Goal: Task Accomplishment & Management: Use online tool/utility

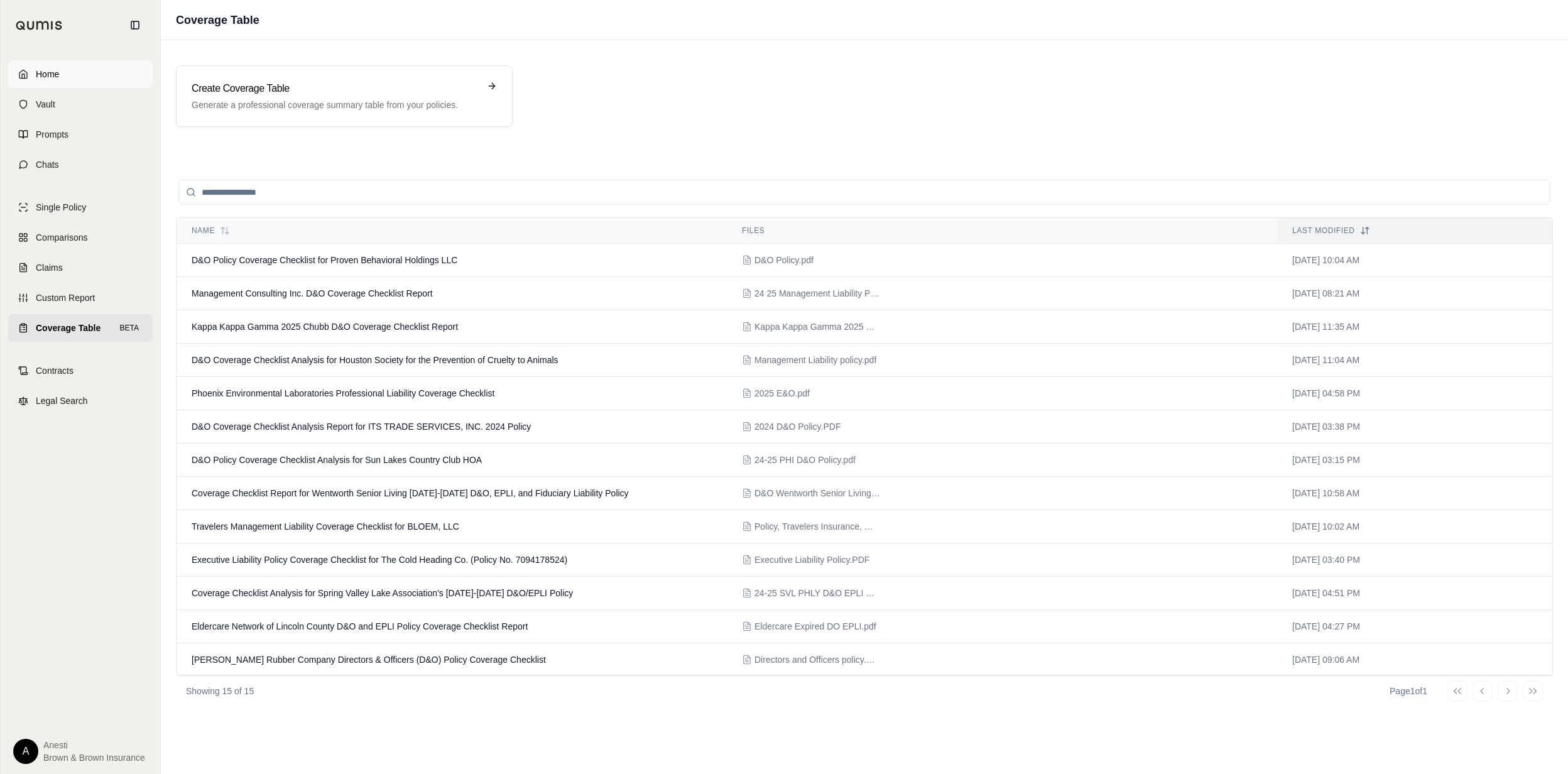
click at [134, 68] on link "Home" at bounding box center [80, 74] width 144 height 28
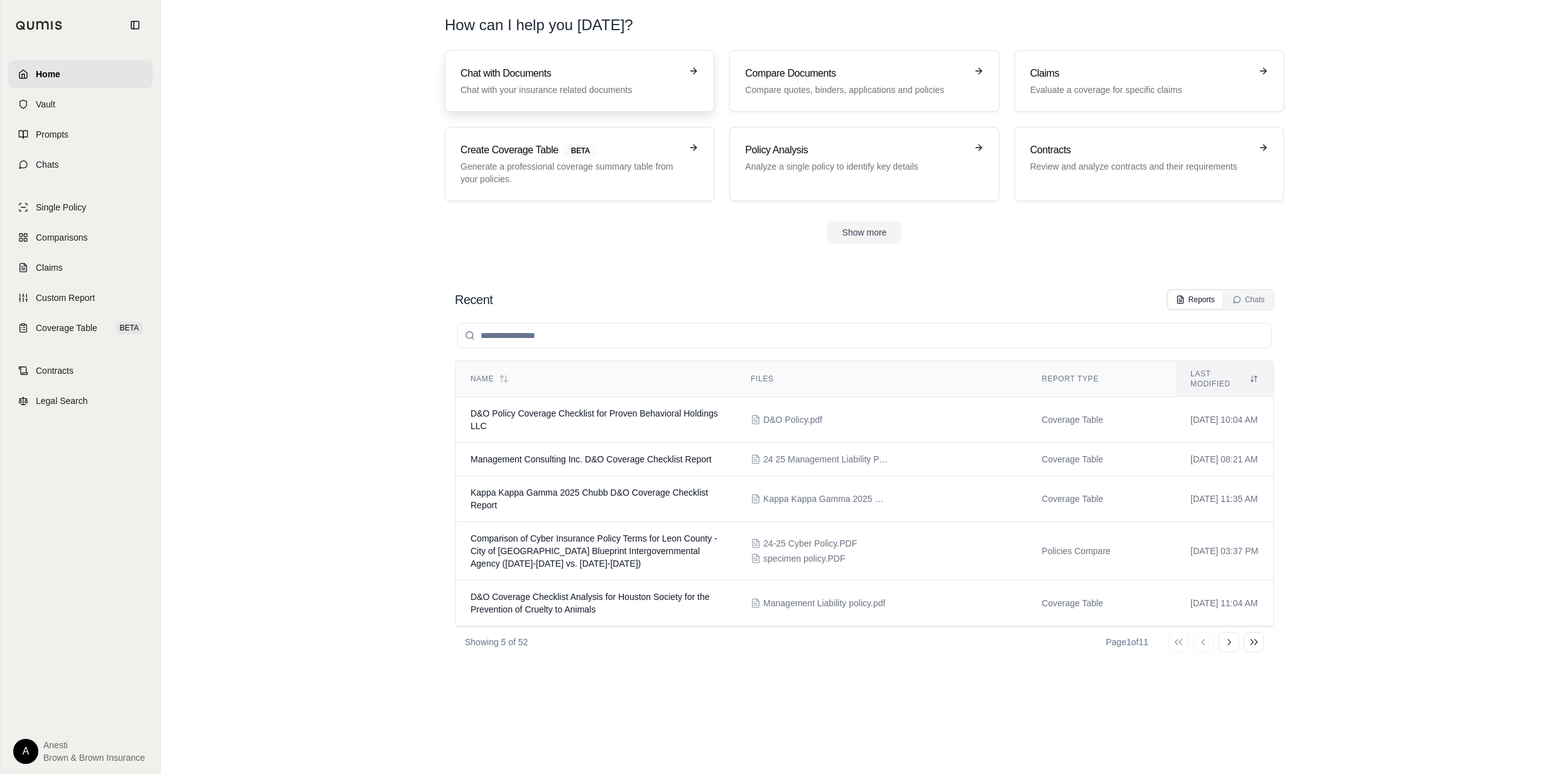
click at [562, 91] on p "Chat with your insurance related documents" at bounding box center [571, 90] width 221 height 12
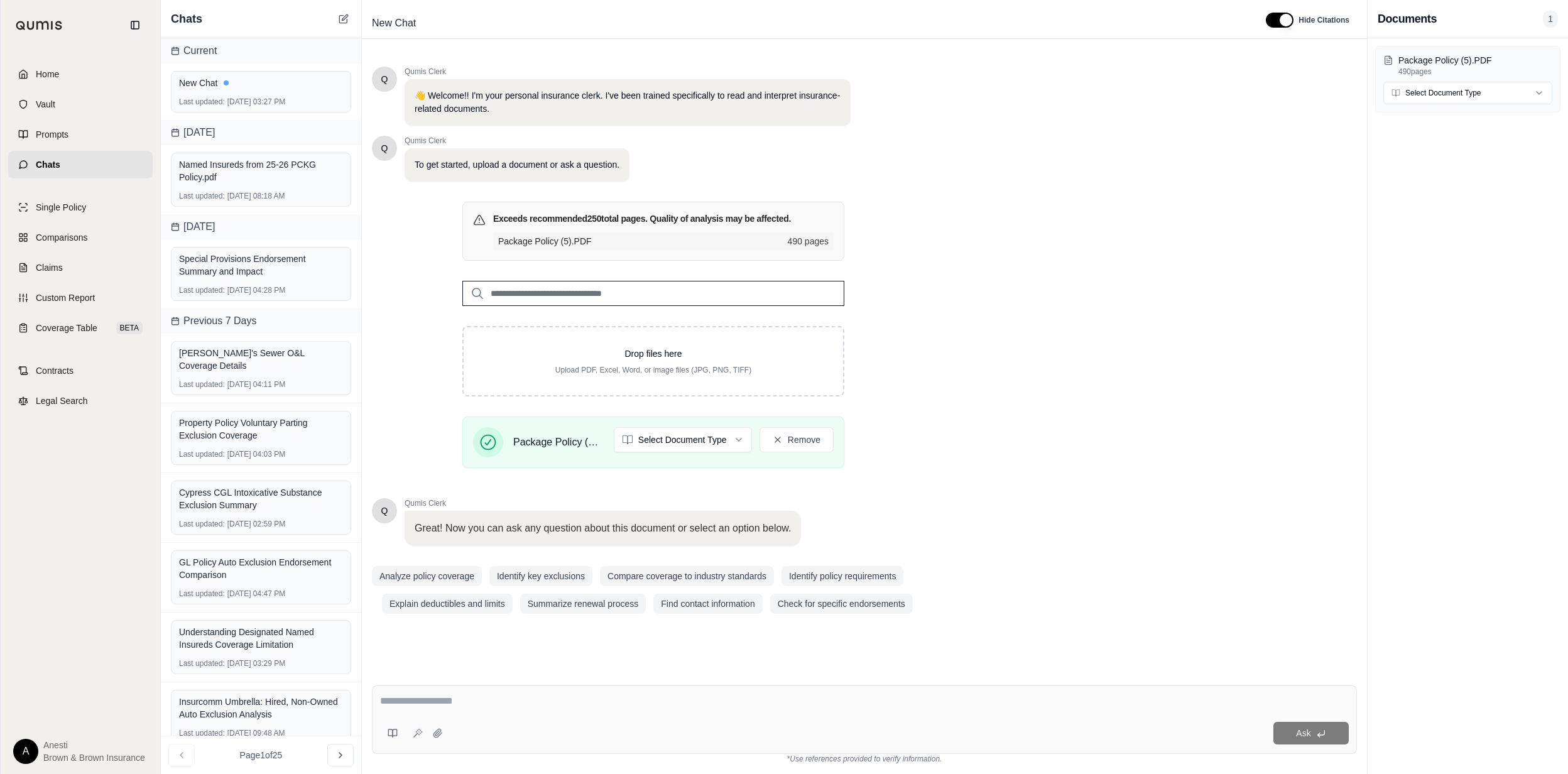
click at [465, 704] on textarea at bounding box center [864, 701] width 968 height 15
type textarea "*"
type textarea "**********"
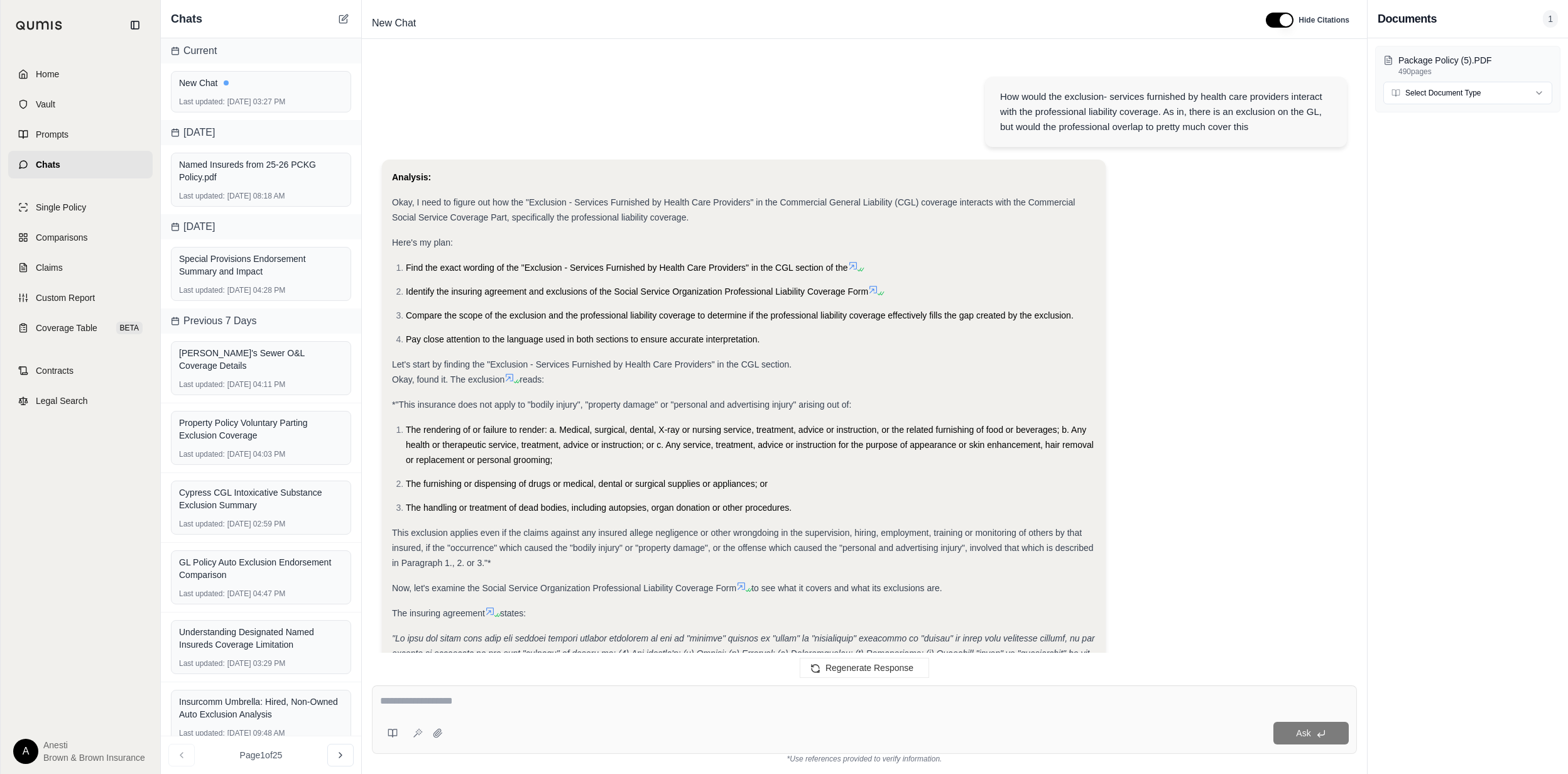
scroll to position [591, 0]
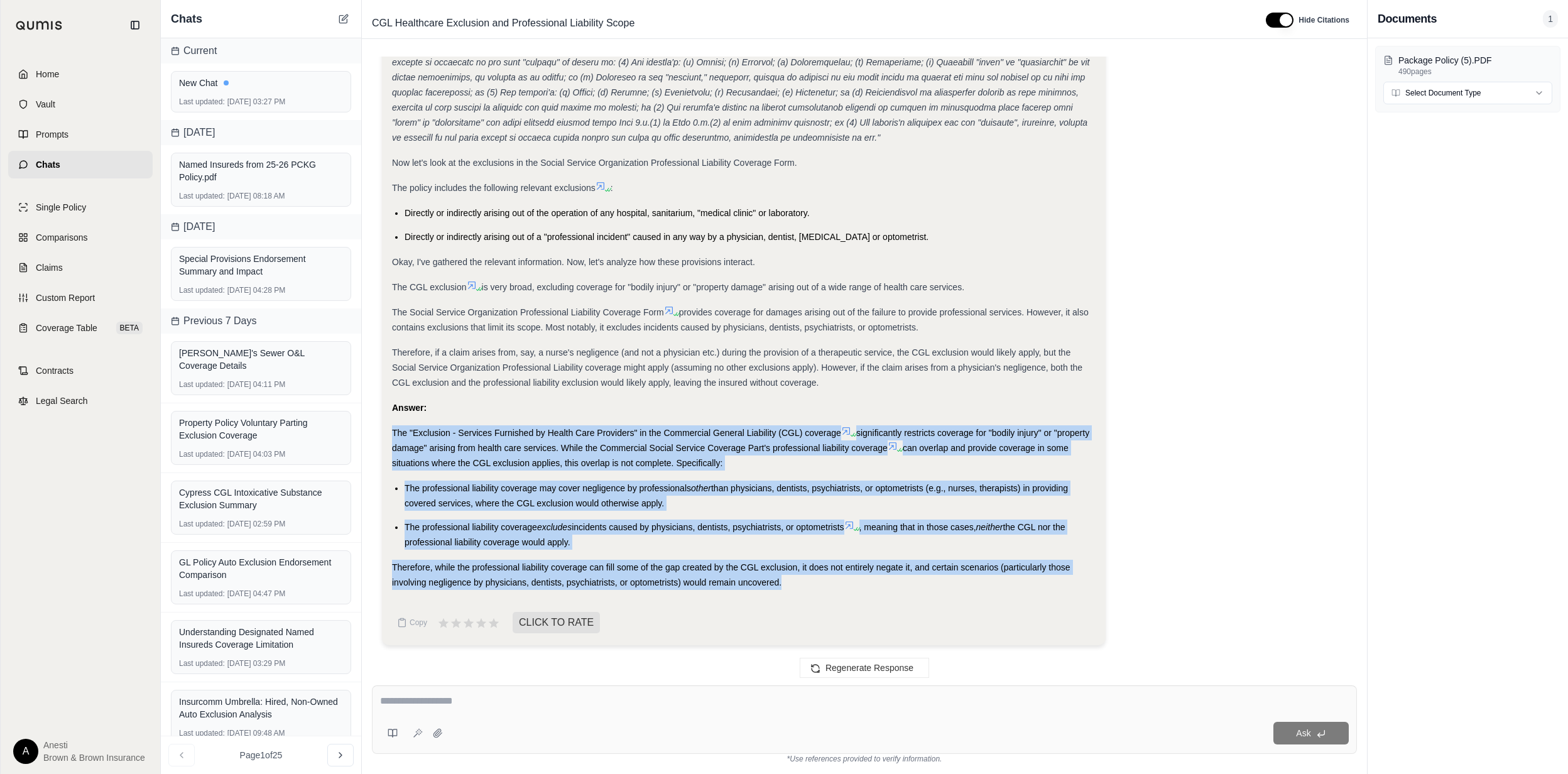
drag, startPoint x: 388, startPoint y: 431, endPoint x: 825, endPoint y: 596, distance: 467.1
click at [825, 596] on div "Analysis: Okay, I need to figure out how the "Exclusion - Services Furnished by…" at bounding box center [744, 107] width 724 height 1077
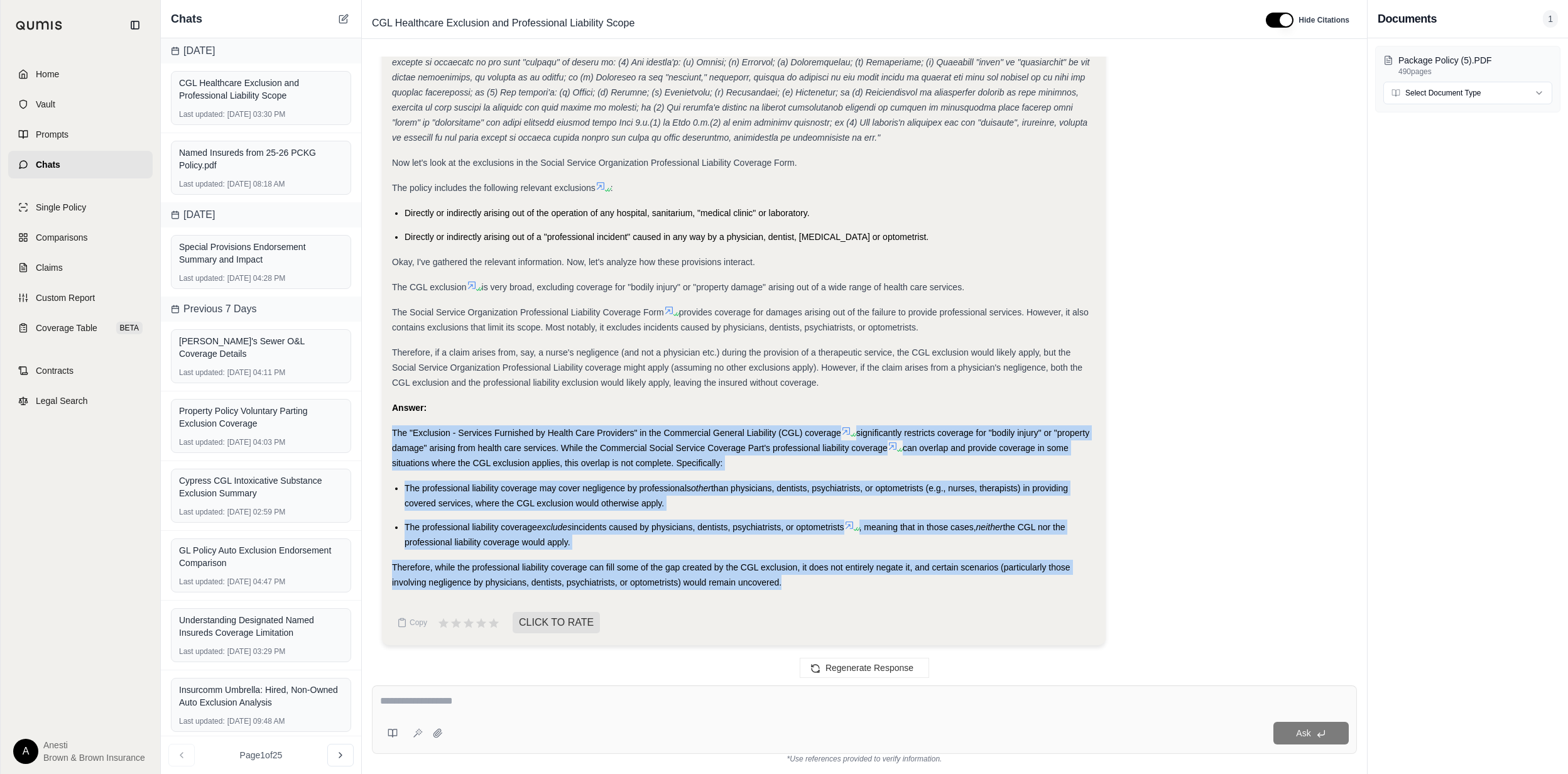
copy div "The "Exclusion - Services Furnished by Health Care Providers" in the Commercial…"
click at [545, 701] on textarea at bounding box center [865, 701] width 969 height 15
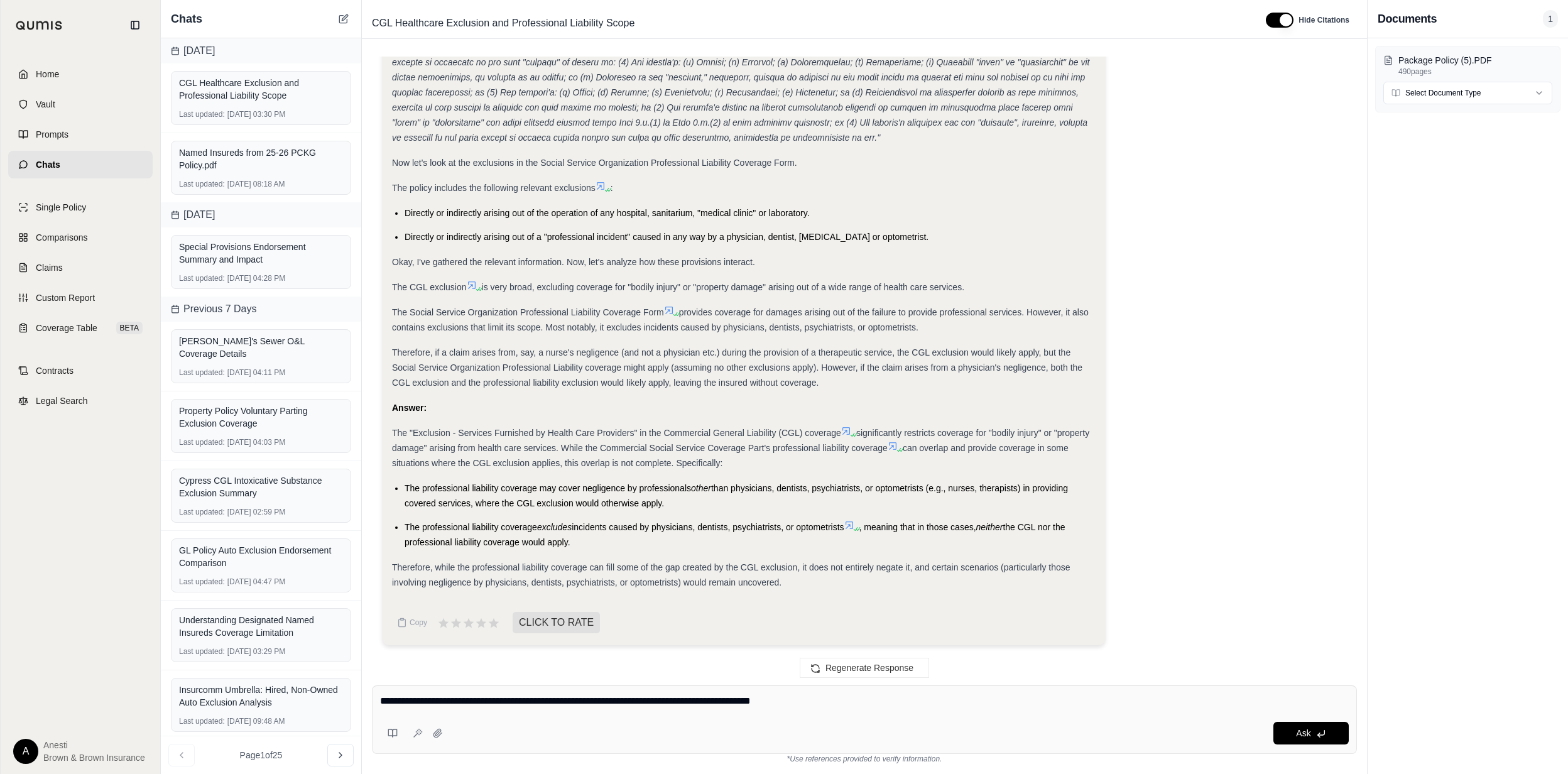
type textarea "**********"
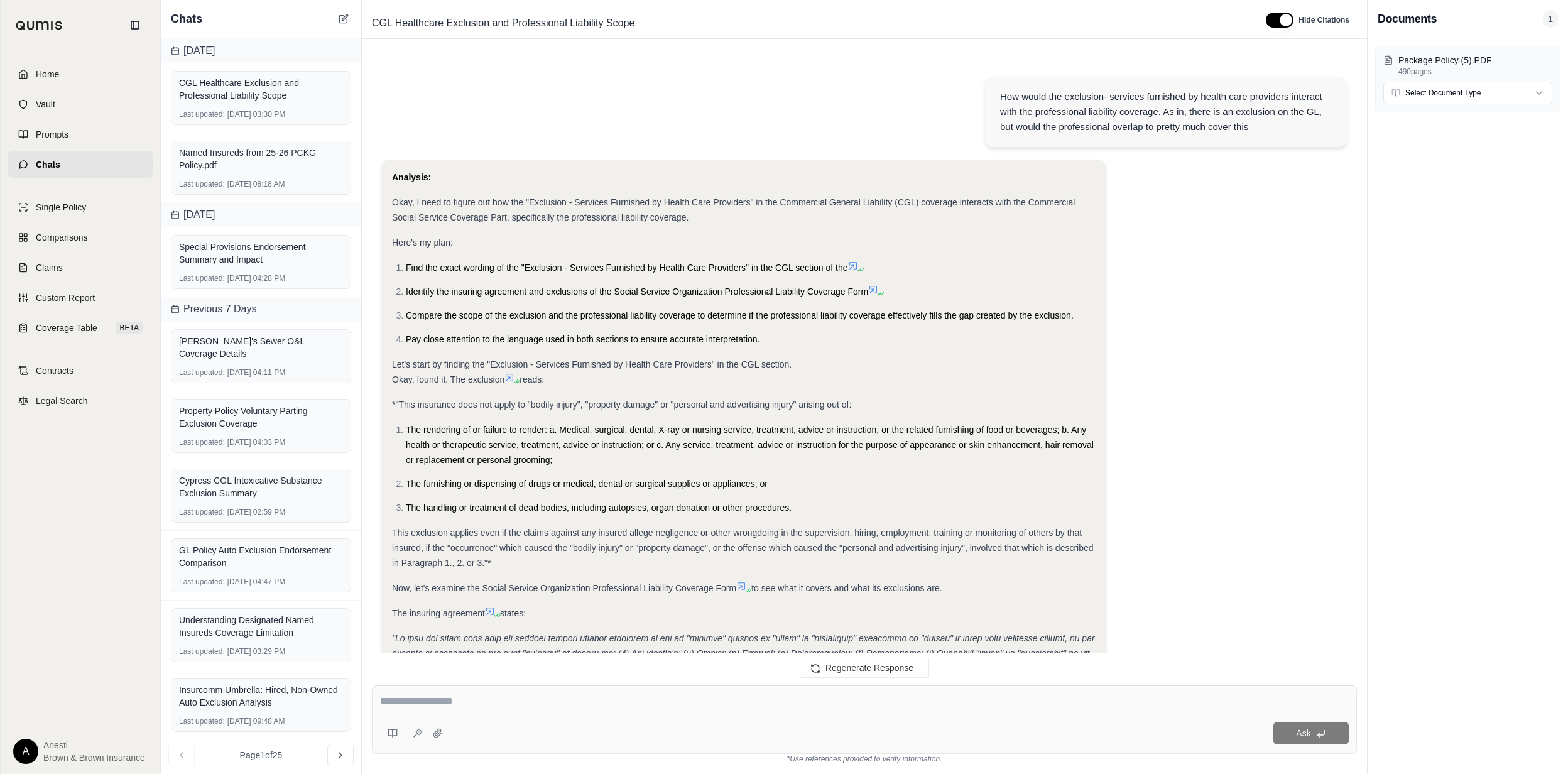
scroll to position [1448, 0]
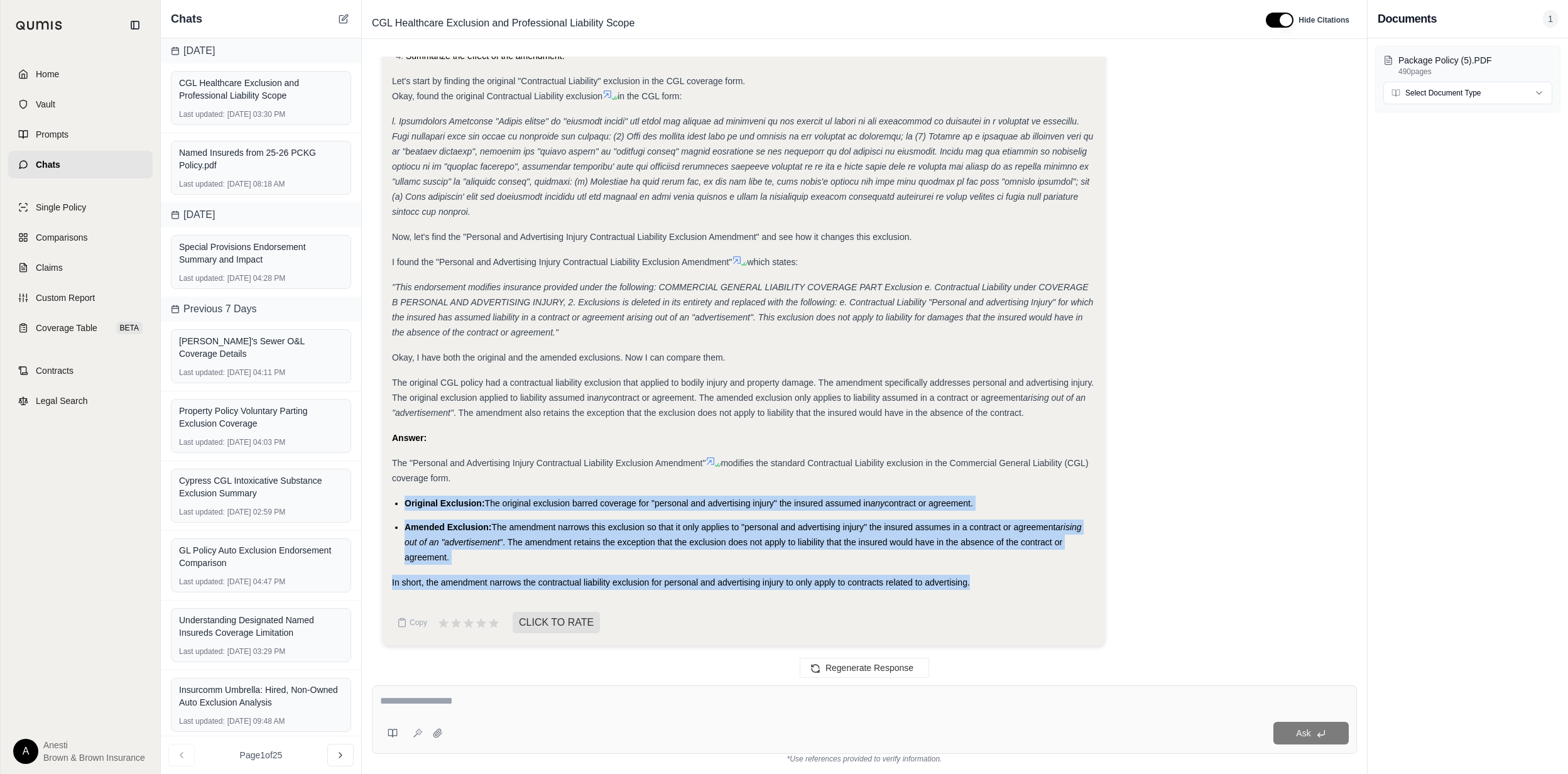
drag, startPoint x: 403, startPoint y: 498, endPoint x: 981, endPoint y: 574, distance: 583.0
click at [981, 574] on div "Analysis: Okay, I need to determine the effect of the "Personal and Advertising…" at bounding box center [743, 238] width 704 height 704
copy div "Original Exclusion: The original exclusion barred coverage for "personal and ad…"
click at [97, 53] on div "Home Vault Prompts Chats Single Policy Comparisons Claims Custom Report Coverag…" at bounding box center [80, 412] width 159 height 724
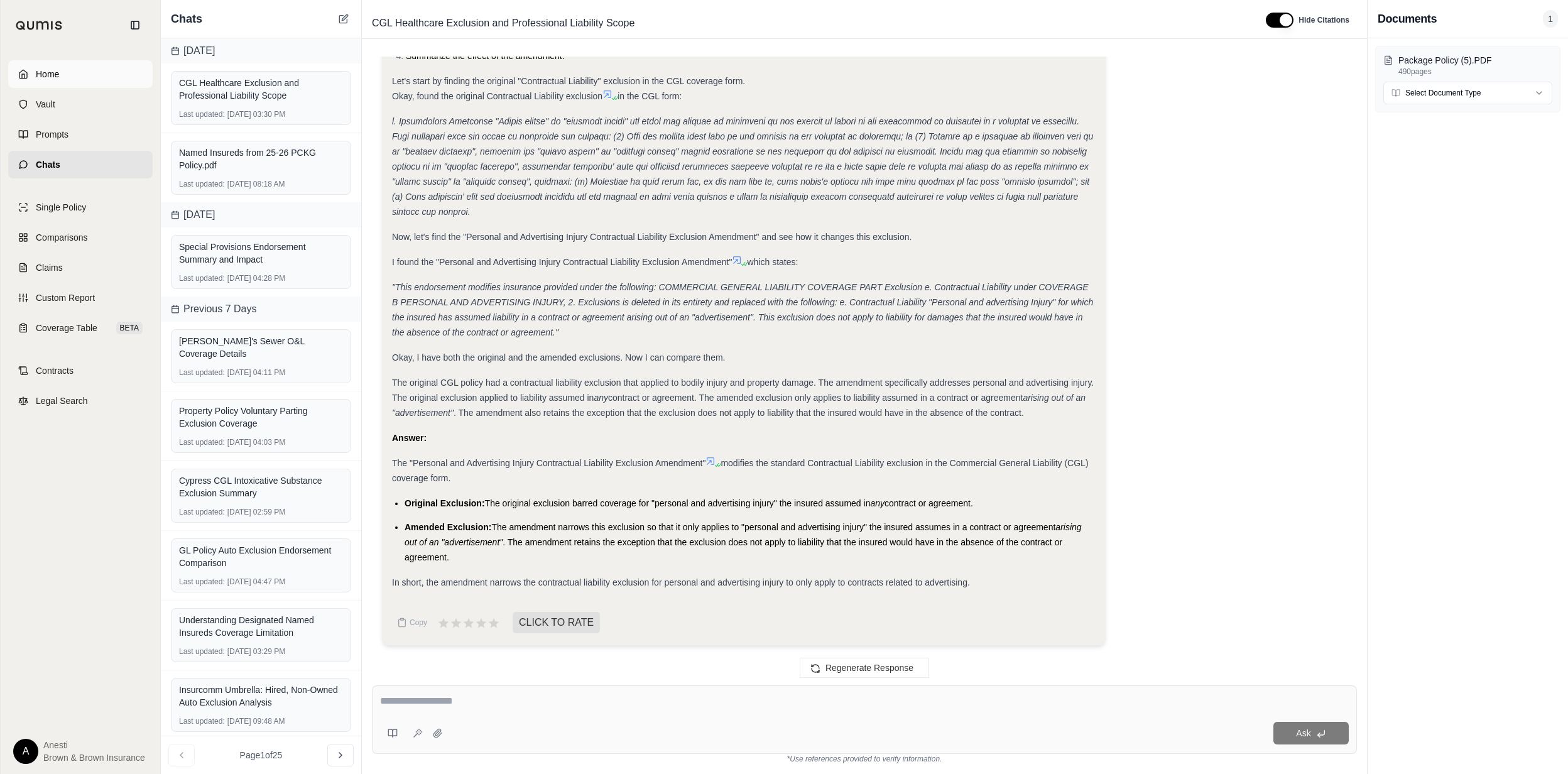
click at [94, 61] on link "Home" at bounding box center [80, 74] width 144 height 28
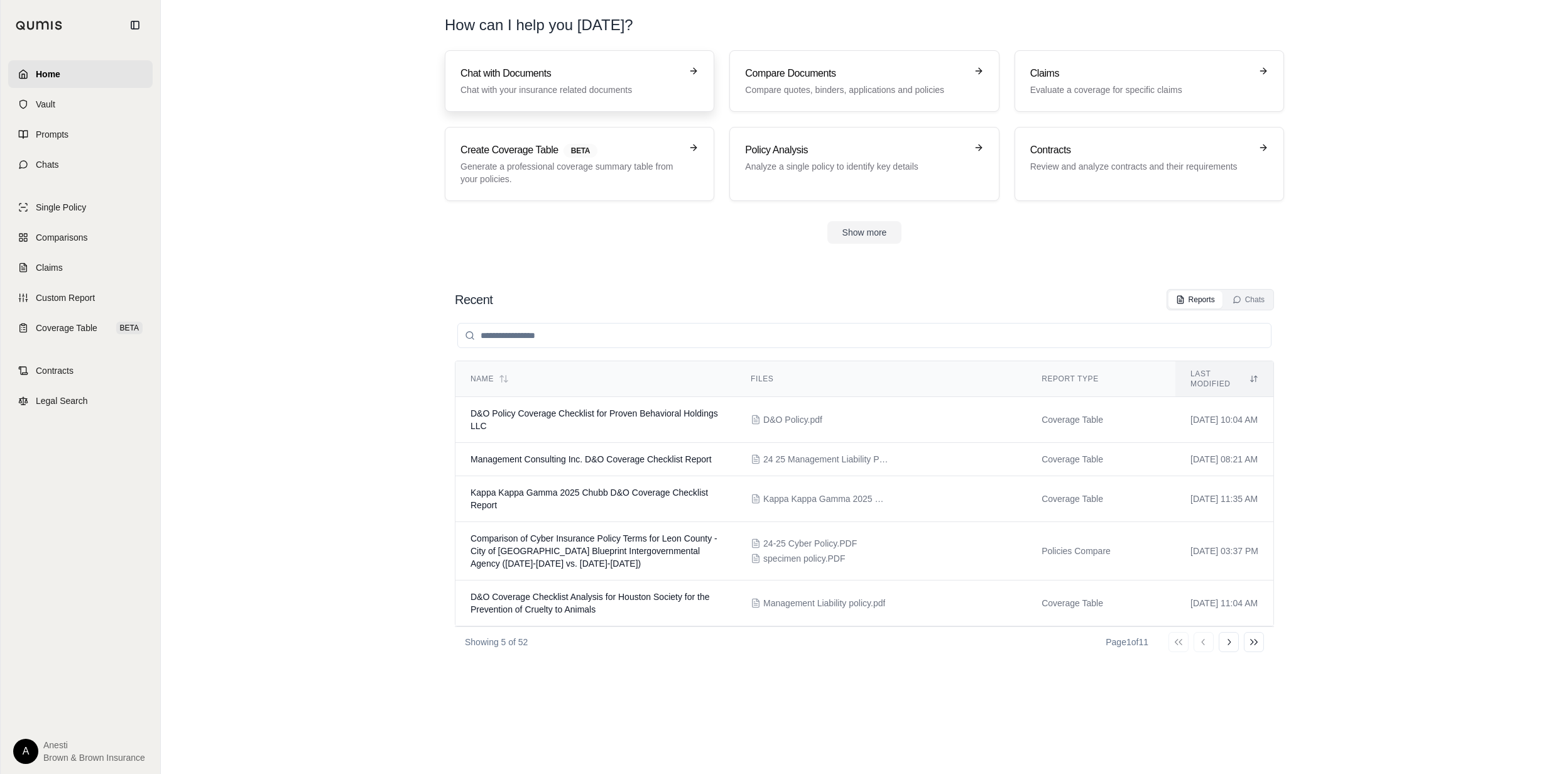
click at [509, 87] on p "Chat with your insurance related documents" at bounding box center [571, 90] width 221 height 12
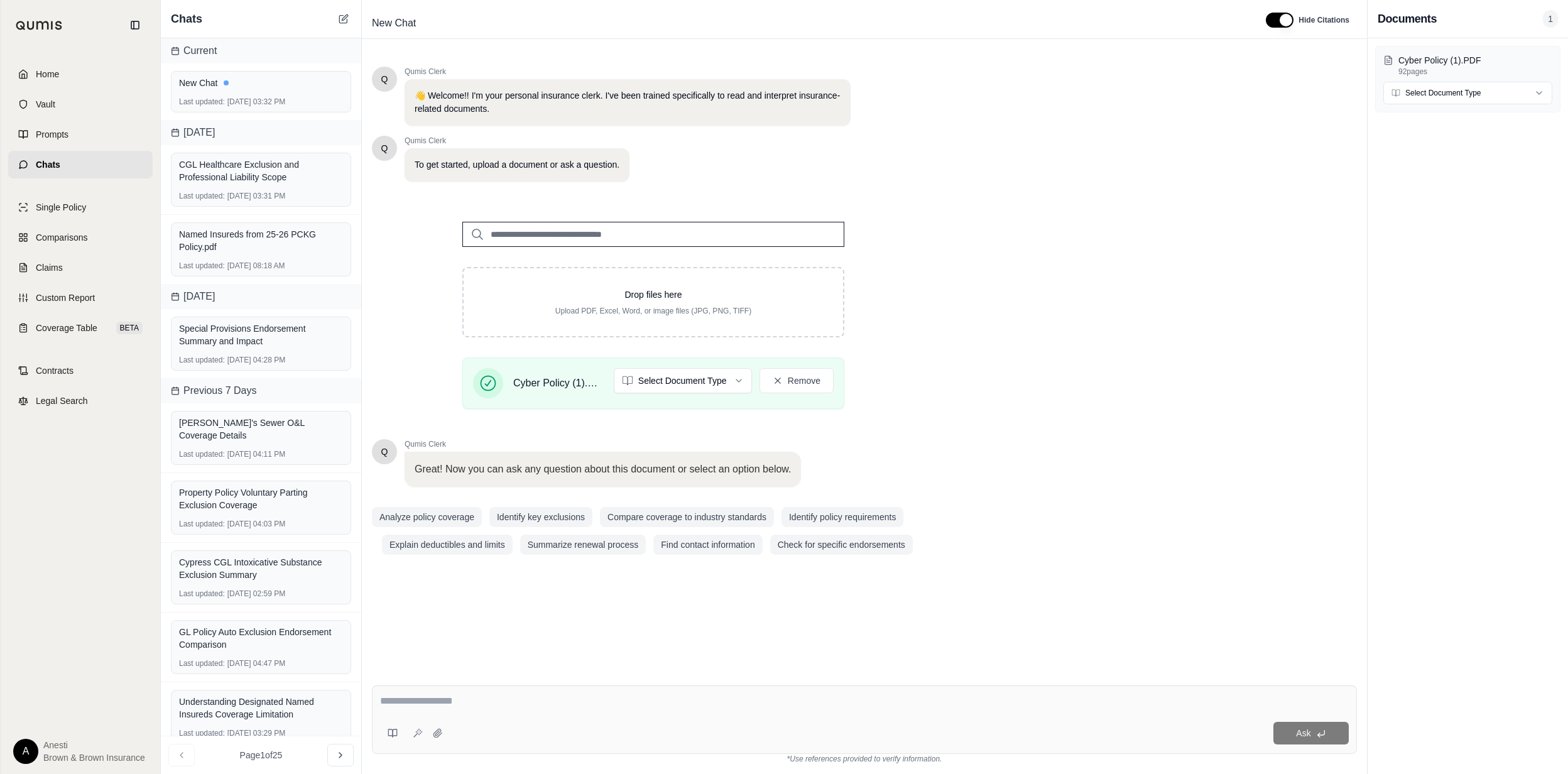
drag, startPoint x: 533, startPoint y: 686, endPoint x: 511, endPoint y: 686, distance: 22.0
click at [524, 686] on div "Ask" at bounding box center [865, 719] width 985 height 68
paste textarea "**********"
type textarea "**********"
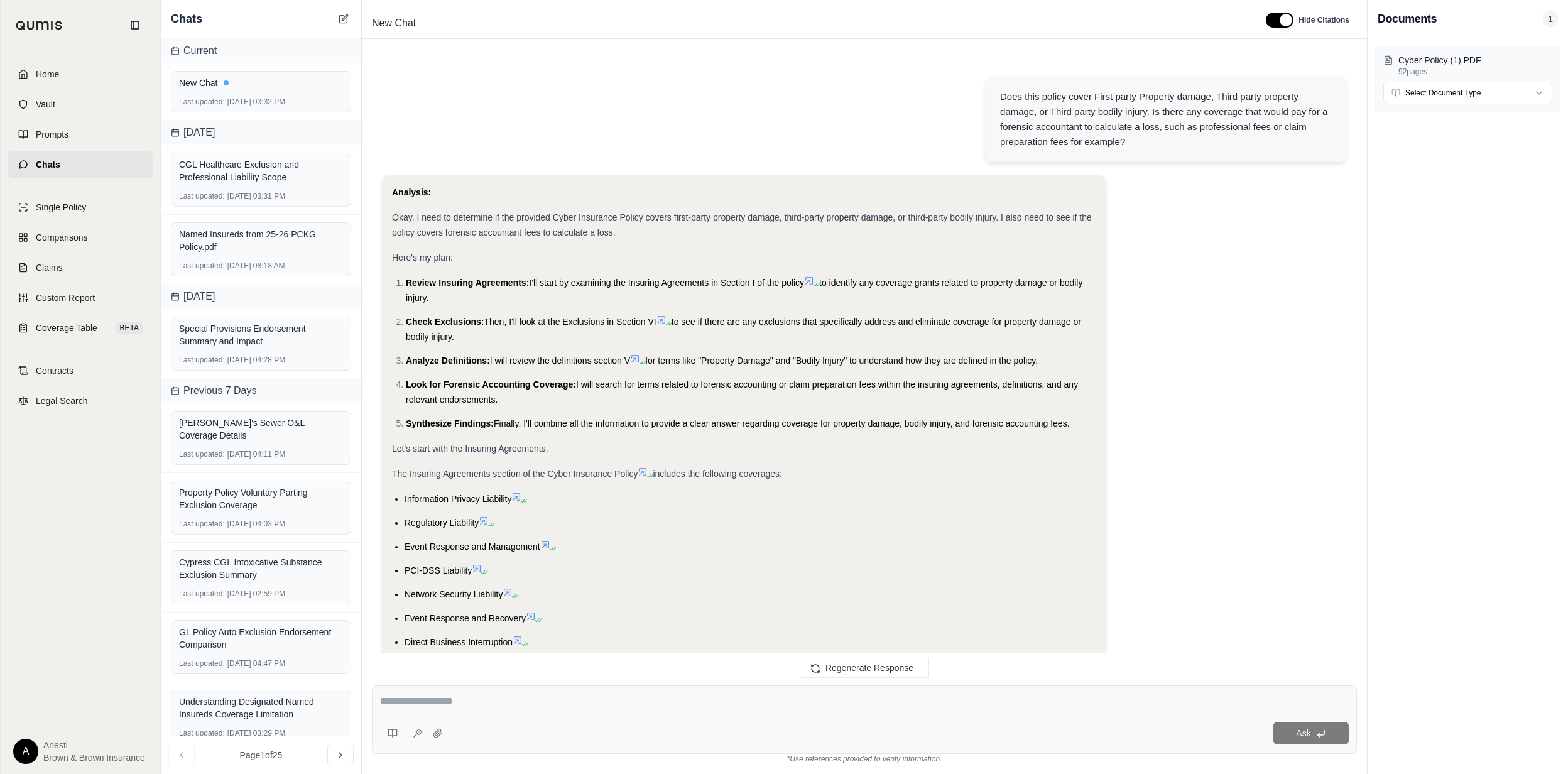
scroll to position [1267, 0]
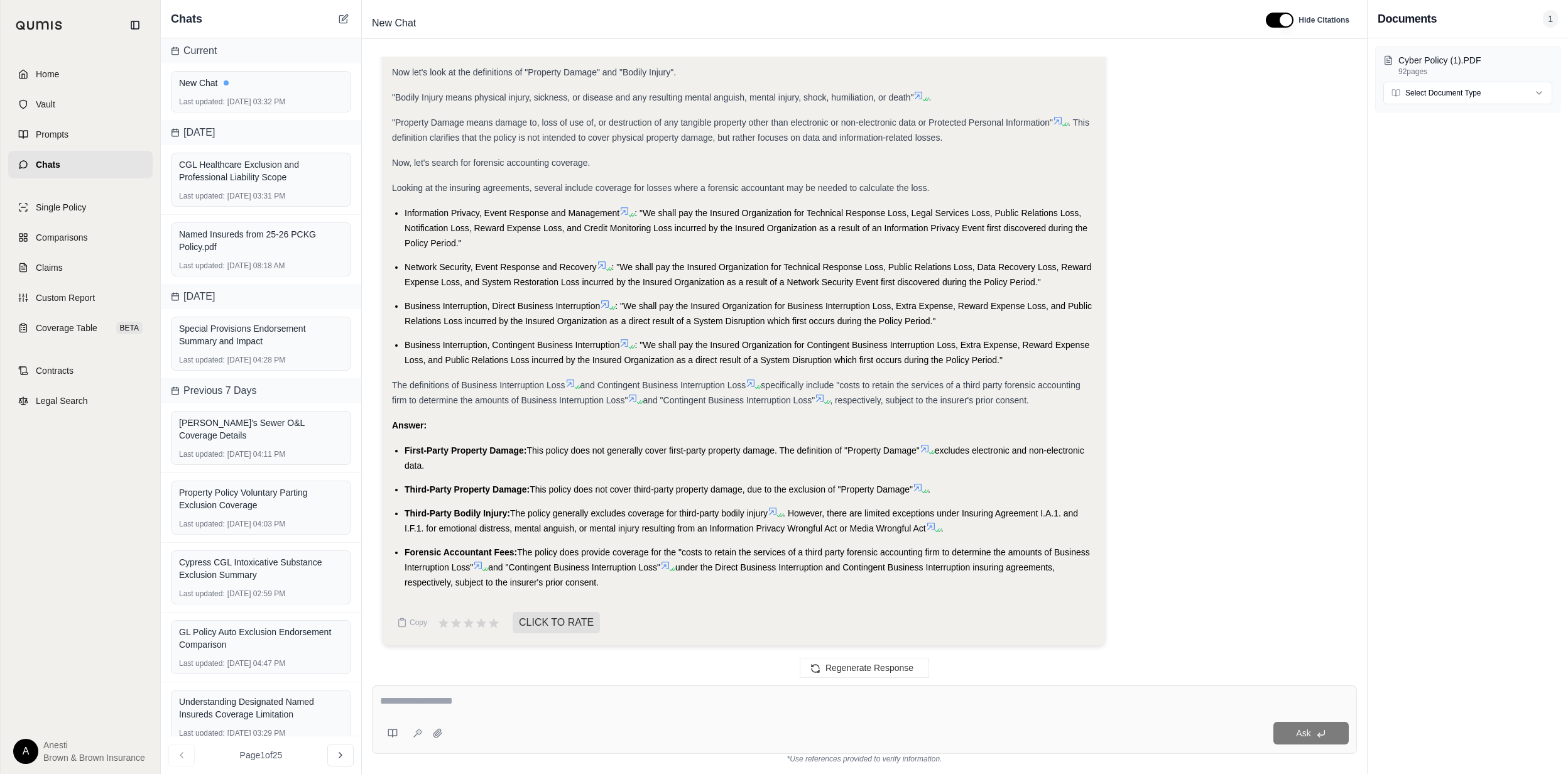
click at [412, 702] on textarea at bounding box center [865, 701] width 969 height 15
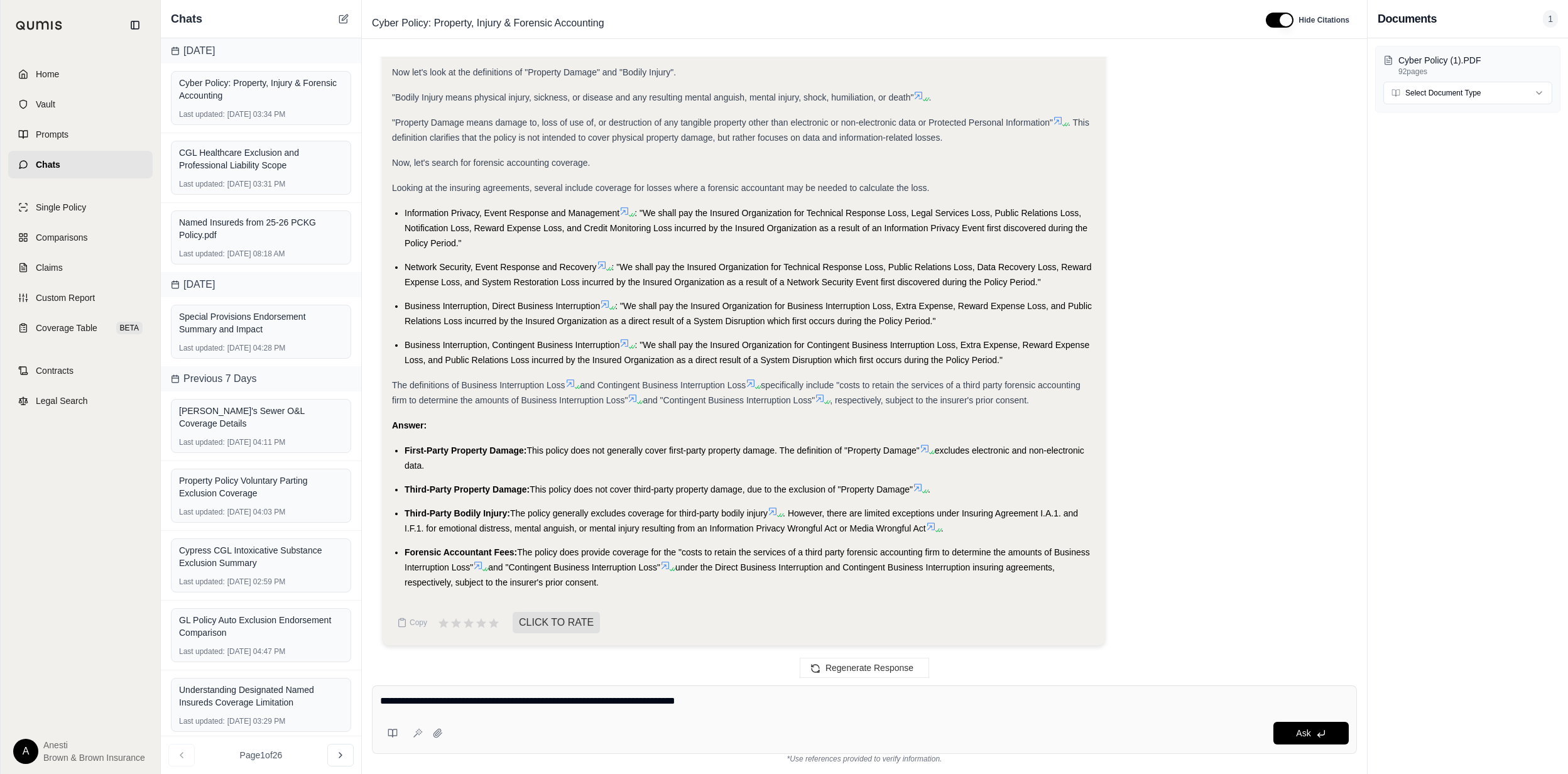
type textarea "**********"
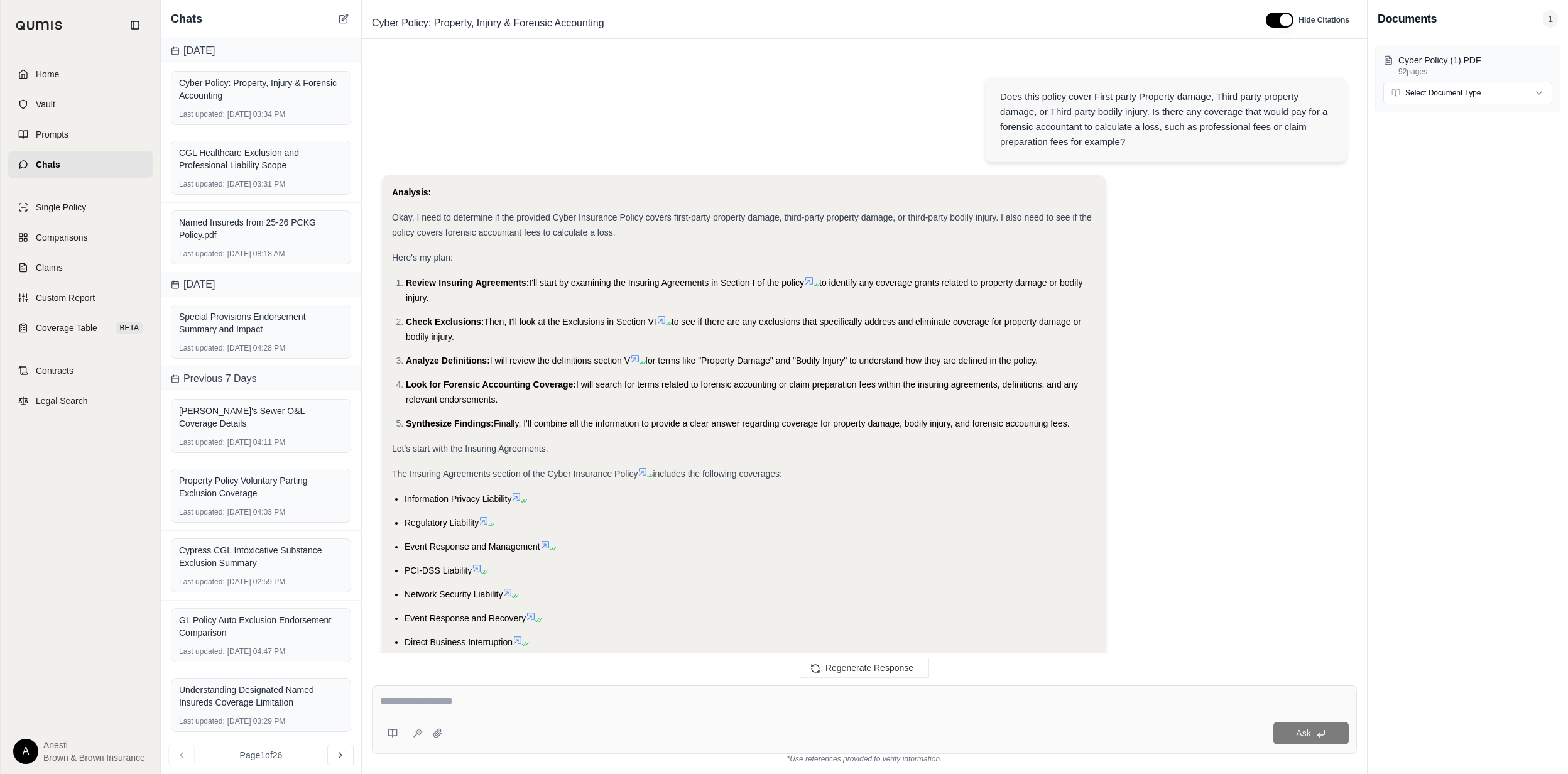
scroll to position [1843, 0]
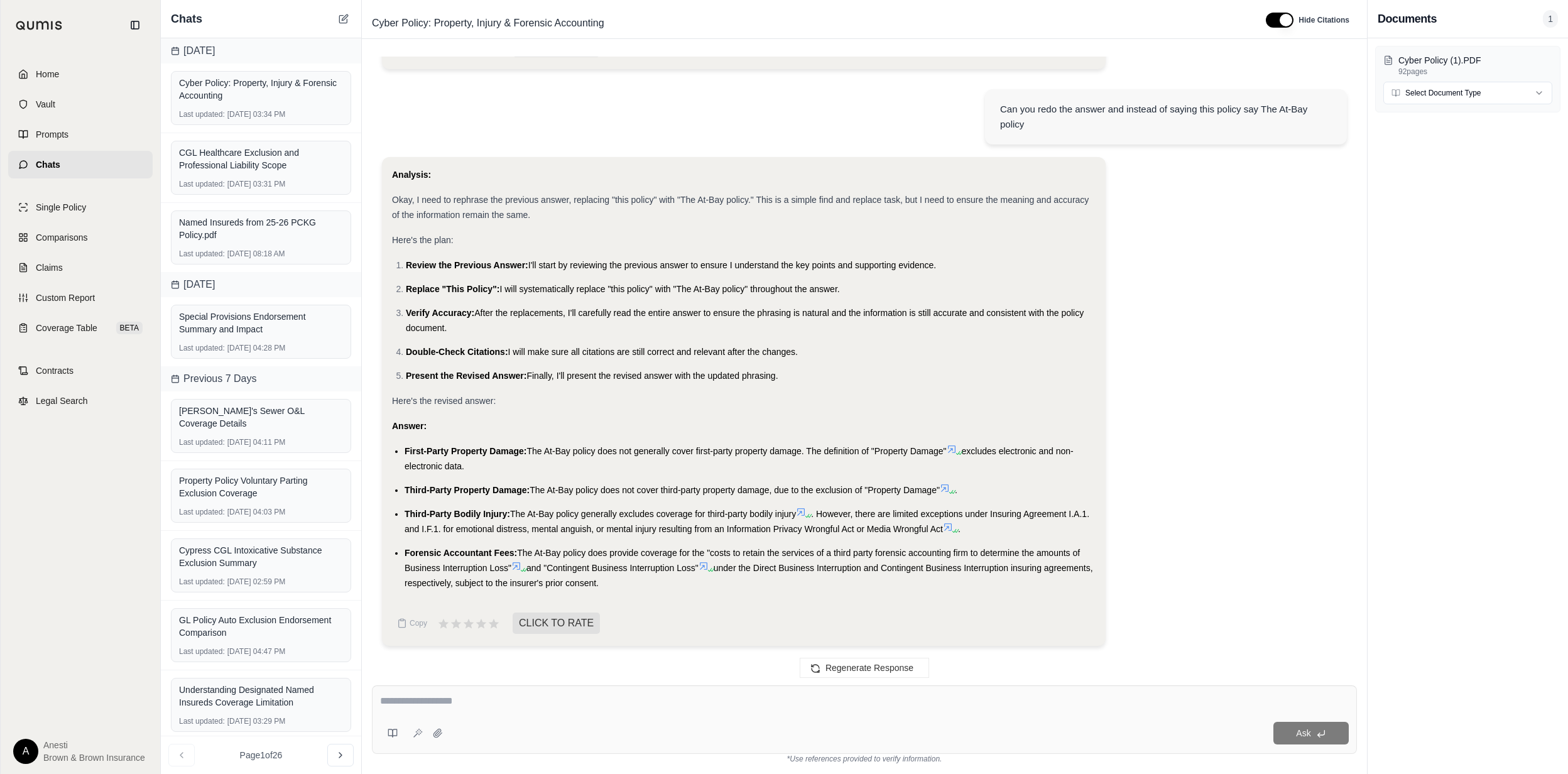
drag, startPoint x: 403, startPoint y: 446, endPoint x: 660, endPoint y: 593, distance: 296.1
click at [660, 593] on div "Analysis: Okay, I need to rephrase the previous answer, replacing "this policy"…" at bounding box center [743, 384] width 704 height 433
copy ul "First-Party Property Damage: The At-Bay policy does not generally cover first-p…"
click at [527, 568] on icon at bounding box center [525, 570] width 7 height 7
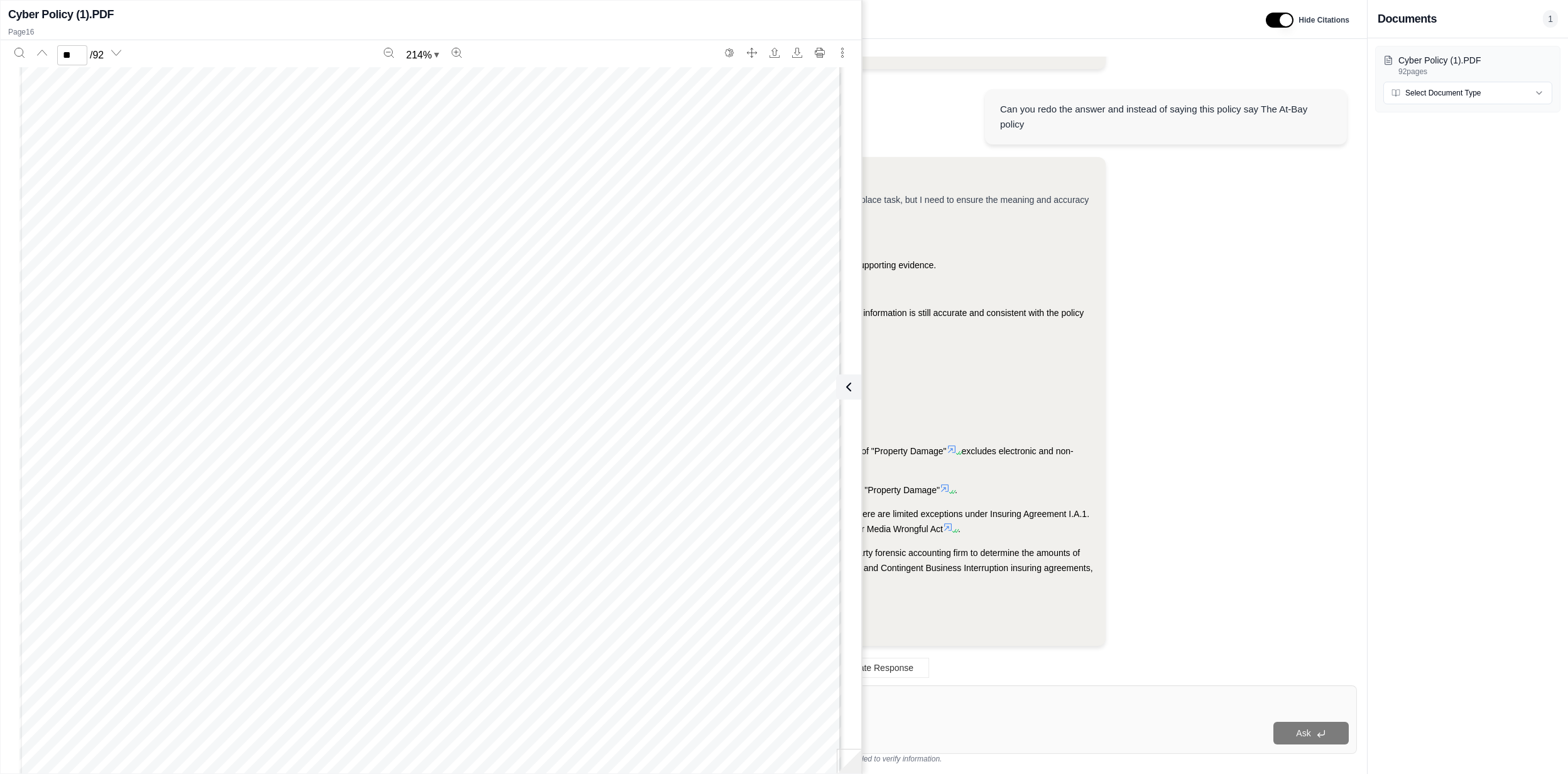
scroll to position [17050, 0]
type input "**"
click at [16, 49] on icon "Search" at bounding box center [19, 52] width 10 height 10
type input "**********"
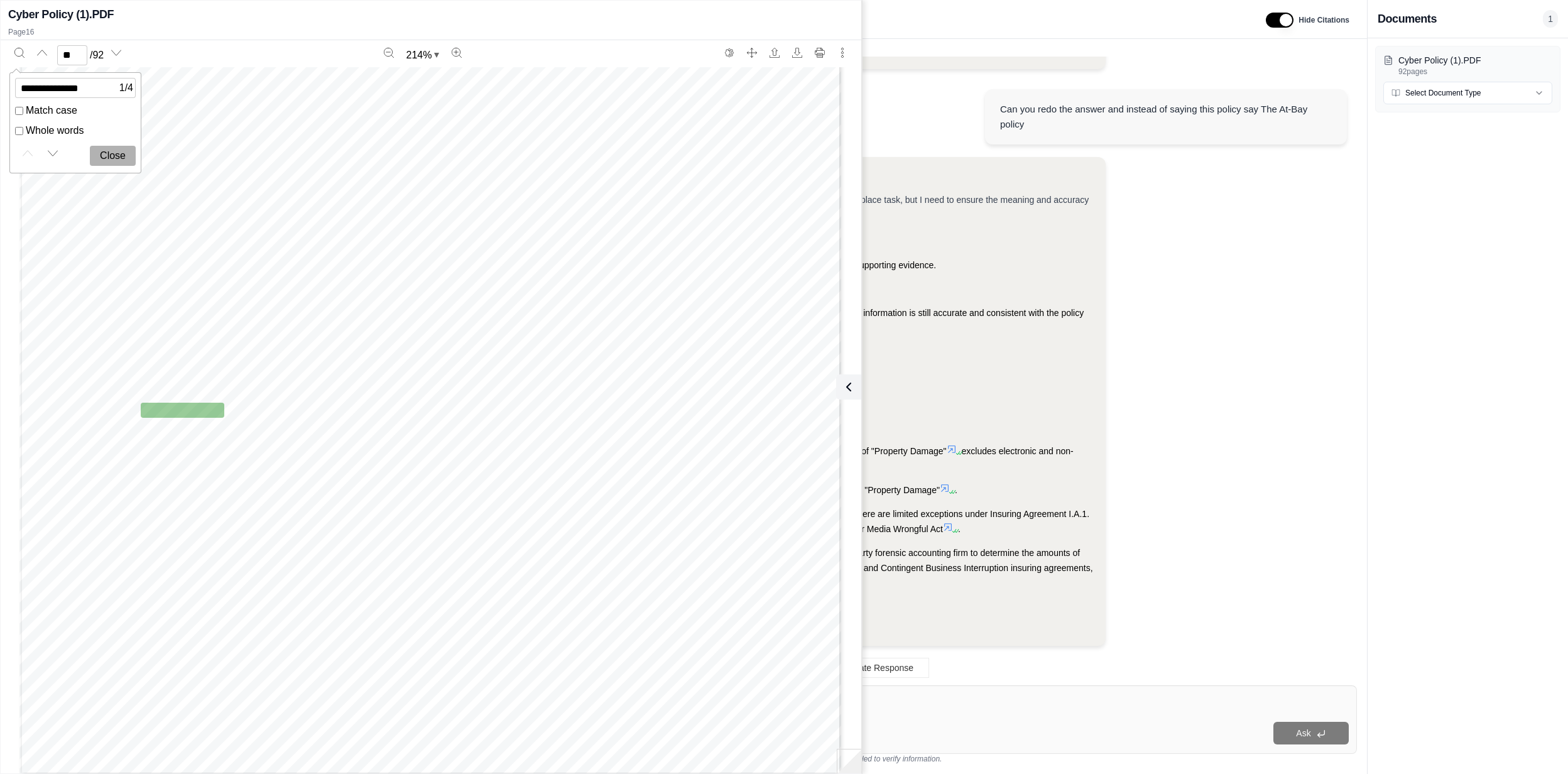
scroll to position [16234, 0]
click at [119, 157] on button "Close" at bounding box center [112, 156] width 46 height 20
click at [1048, 433] on div "Analysis: Okay, I need to rephrase the previous answer, replacing "this policy"…" at bounding box center [743, 378] width 704 height 423
type input "**"
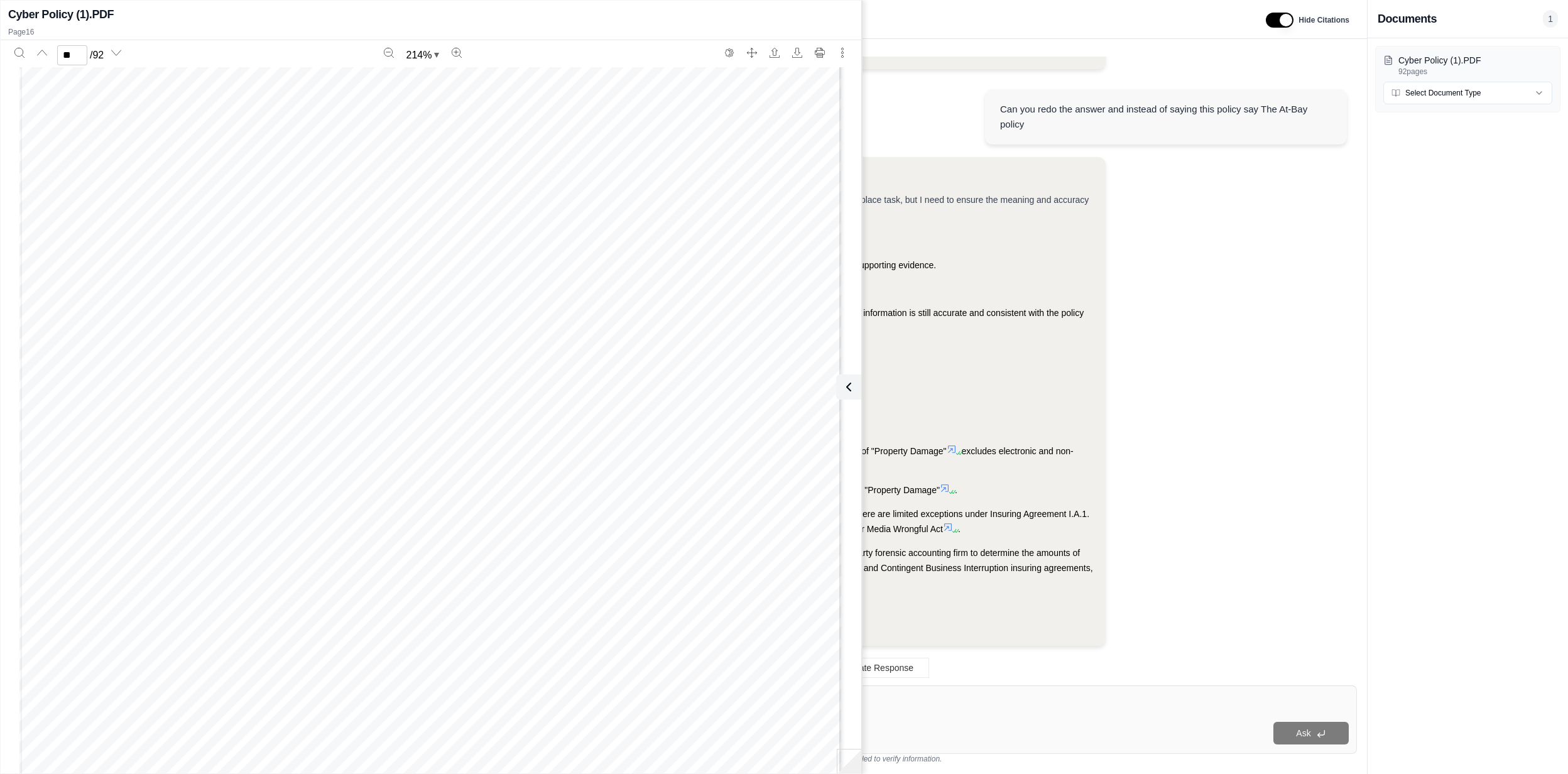
scroll to position [17322, 0]
drag, startPoint x: 852, startPoint y: 387, endPoint x: 810, endPoint y: 680, distance: 296.0
click at [852, 387] on icon at bounding box center [848, 387] width 15 height 15
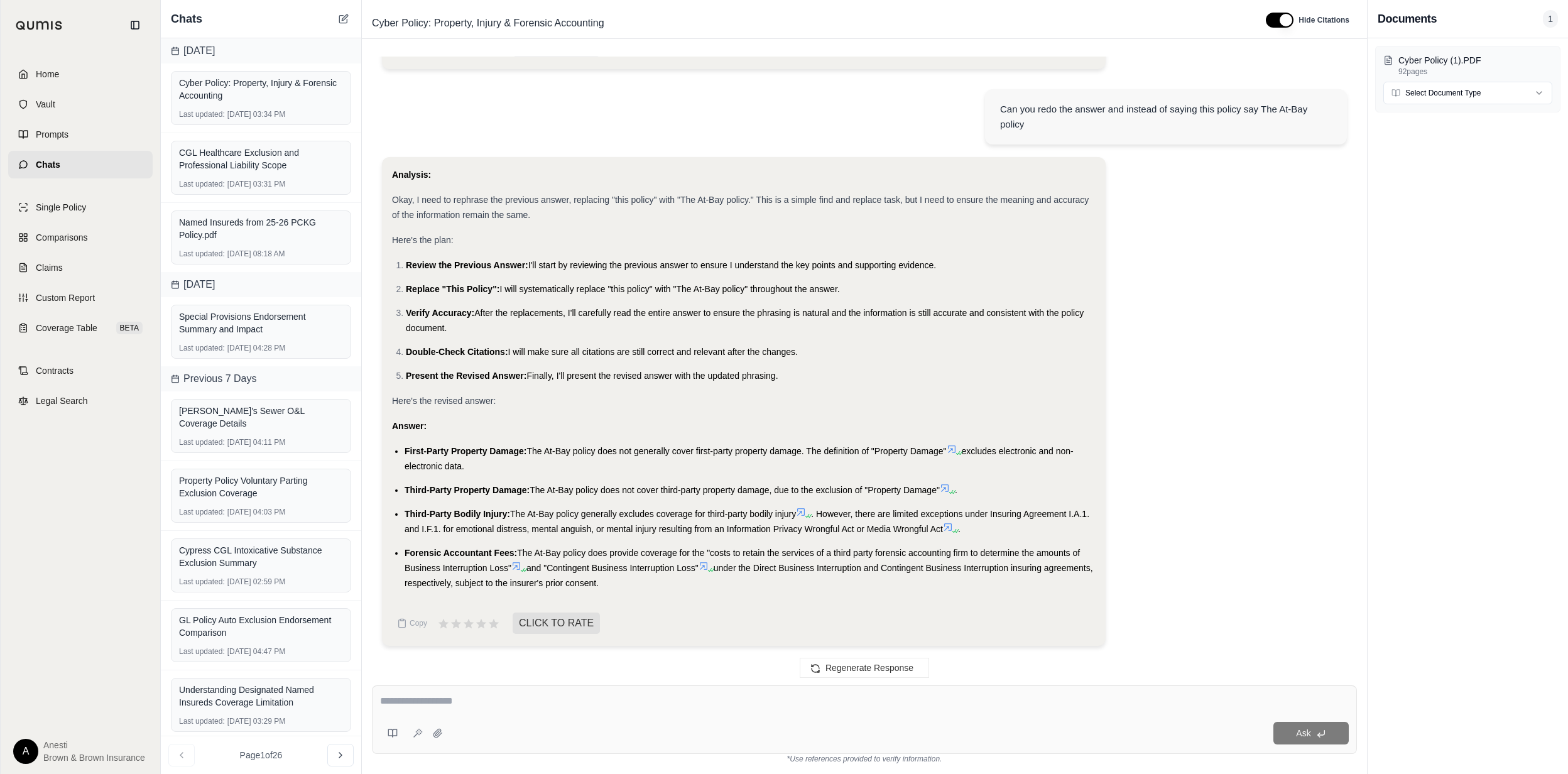
click at [686, 699] on textarea at bounding box center [865, 701] width 969 height 15
type textarea "**********"
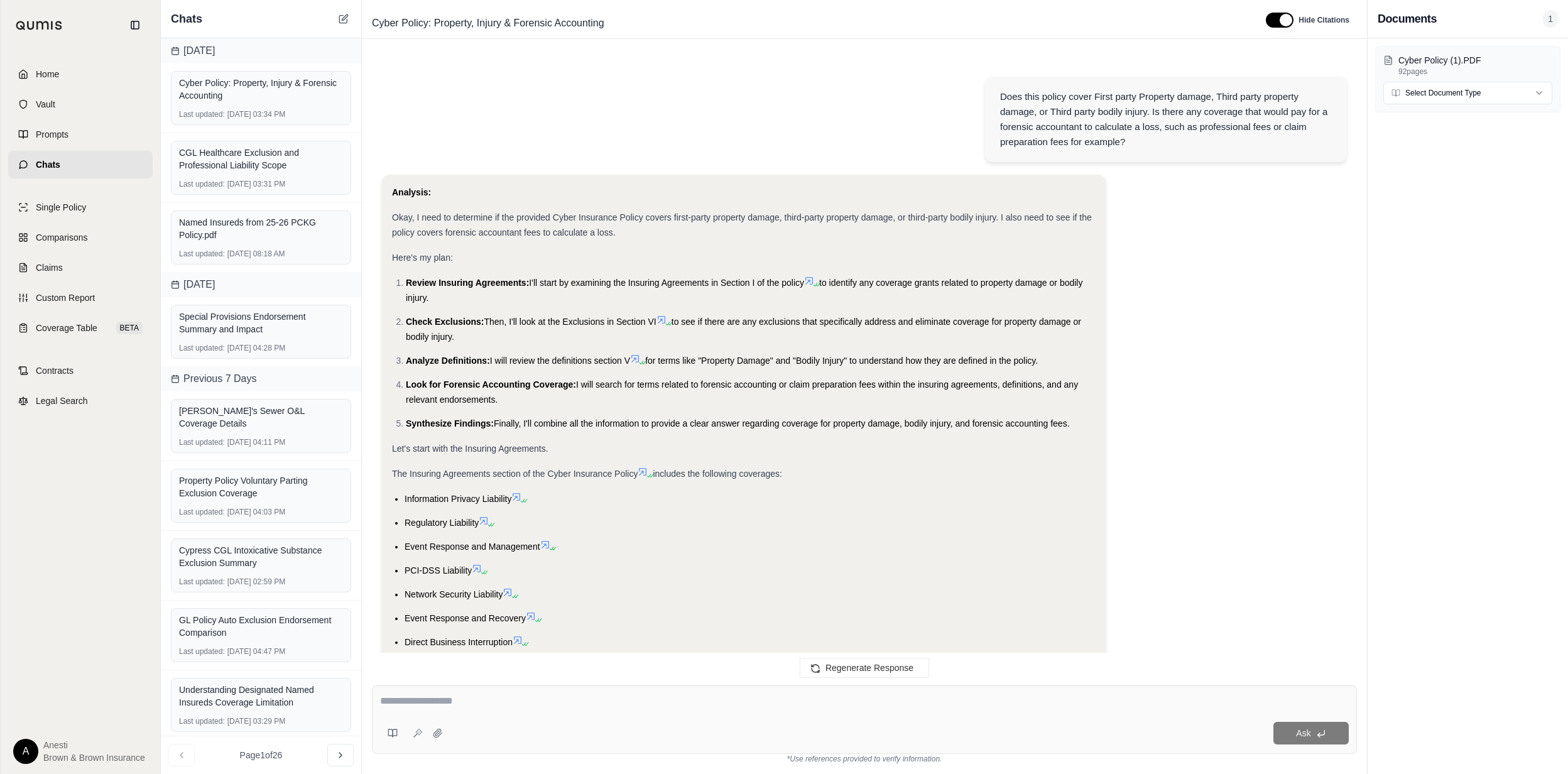
scroll to position [2765, 0]
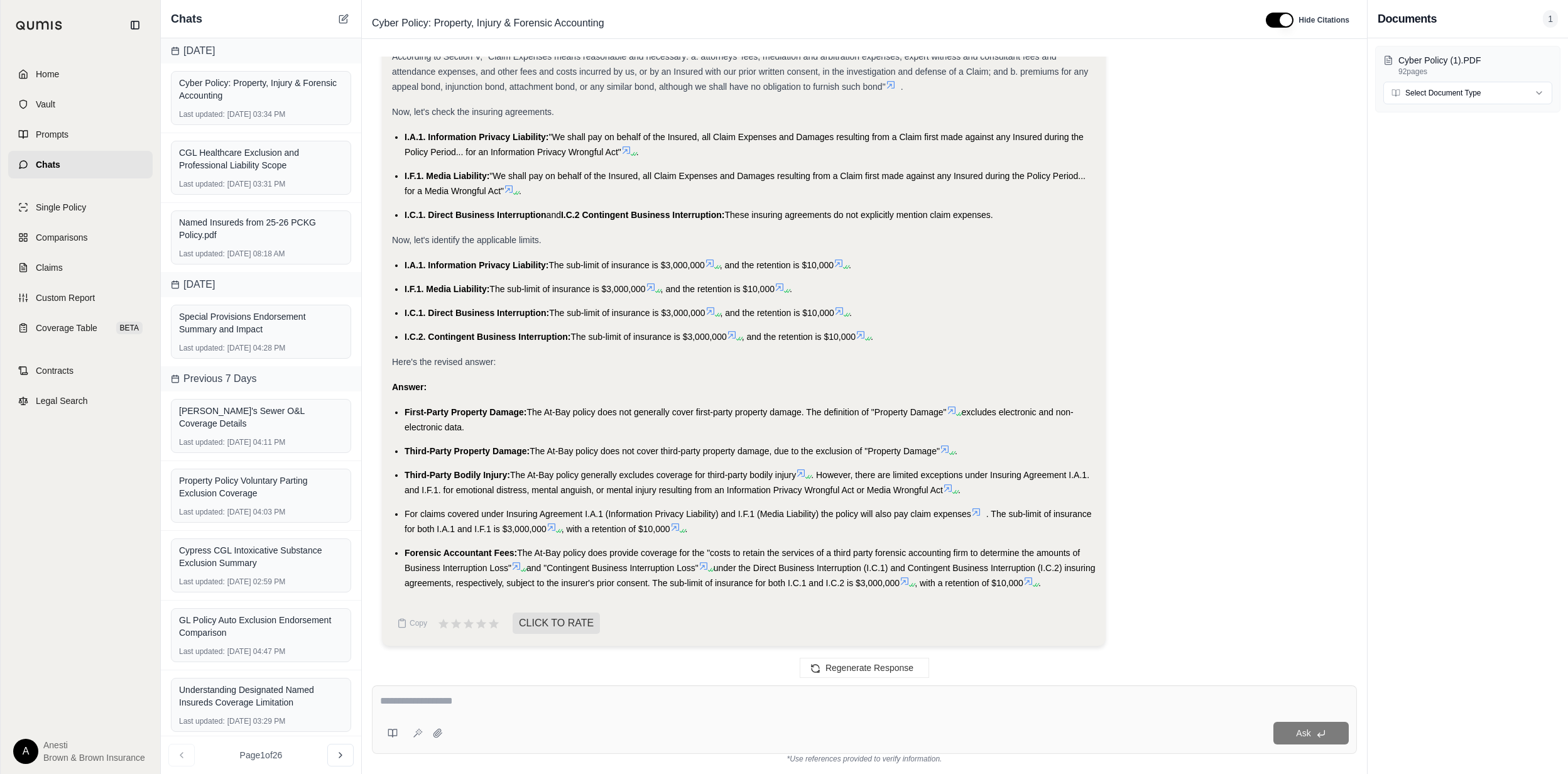
click at [497, 700] on textarea at bounding box center [864, 701] width 968 height 15
paste textarea "**********"
type textarea "**********"
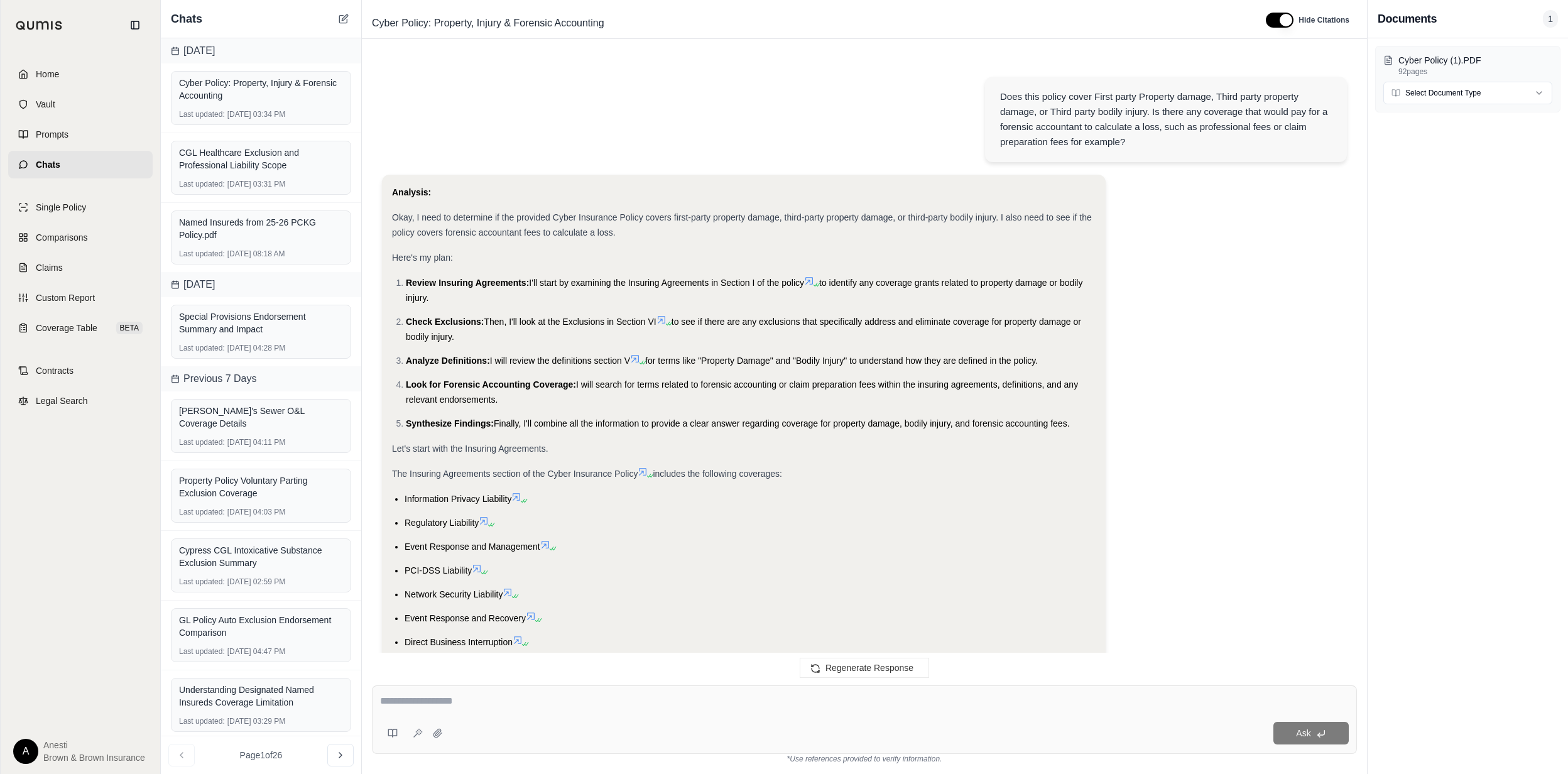
scroll to position [4305, 0]
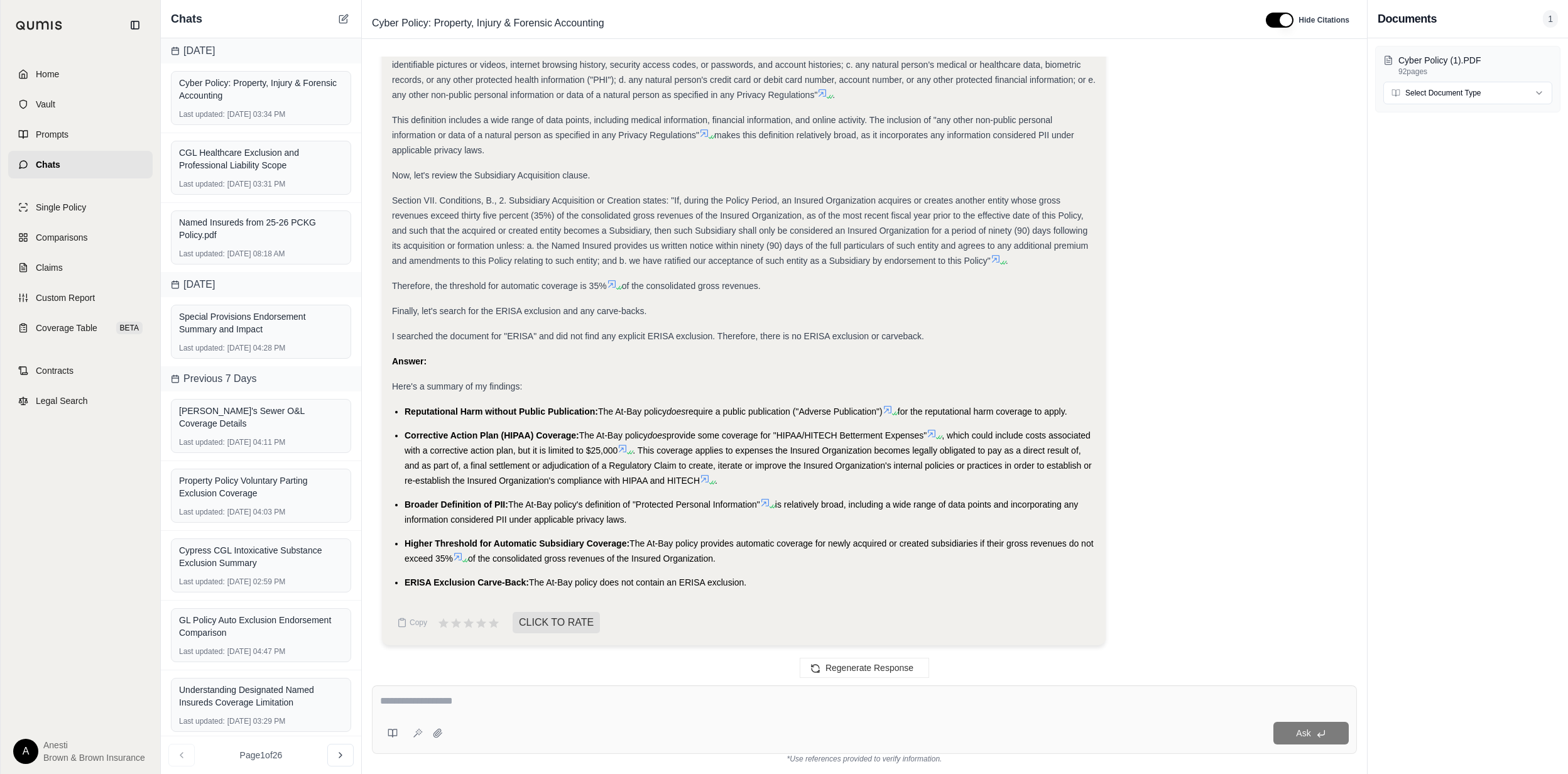
drag, startPoint x: 406, startPoint y: 408, endPoint x: 750, endPoint y: 581, distance: 385.1
click at [750, 581] on ul "Reputational Harm without Public Publication: The At-Bay policy does require a …" at bounding box center [743, 497] width 704 height 186
copy ul "Reputational Harm without Public Publication: The At-Bay policy does require a …"
click at [425, 694] on textarea at bounding box center [865, 701] width 969 height 15
paste textarea "**********"
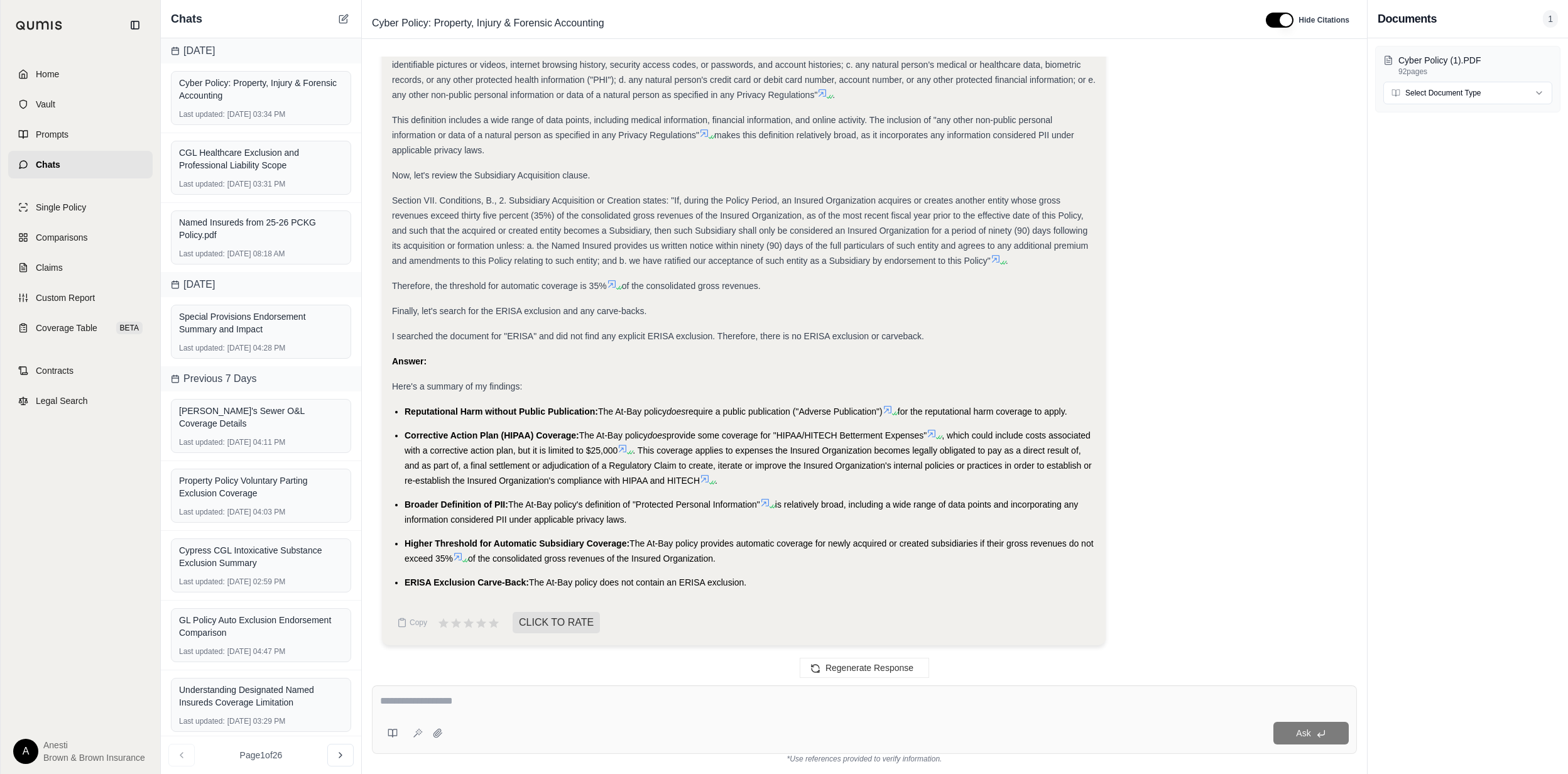
type textarea "**********"
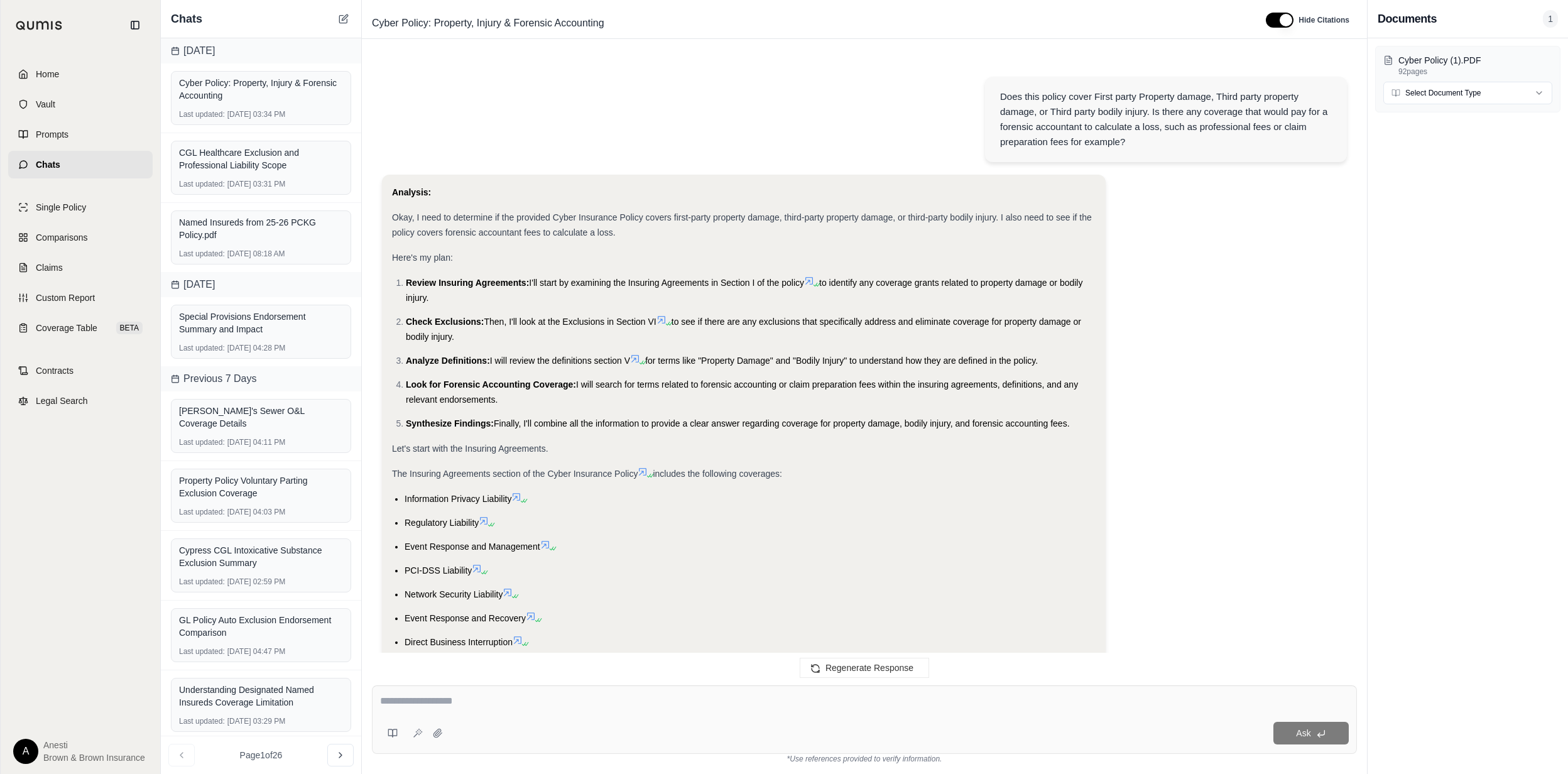
scroll to position [5790, 0]
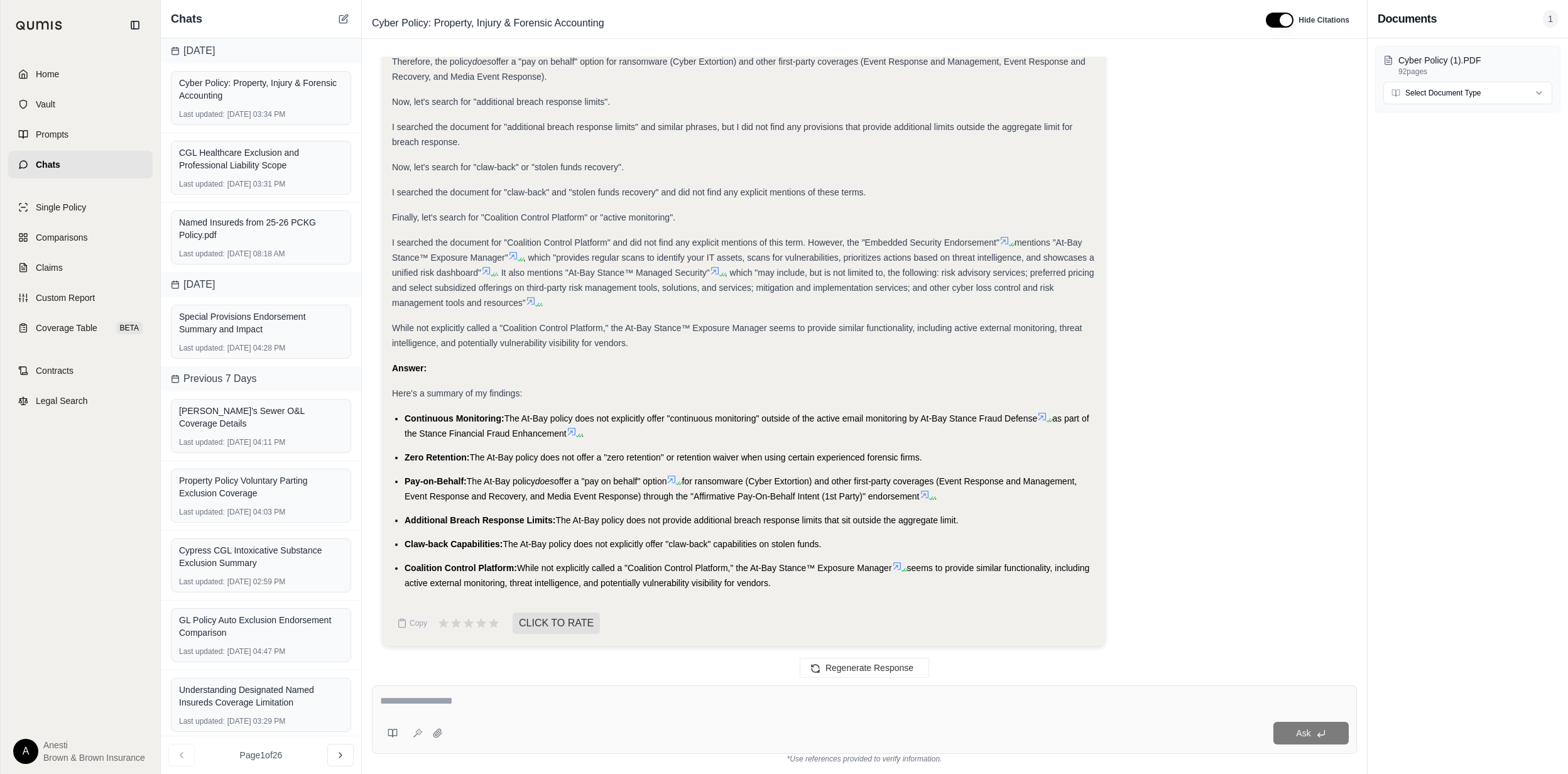
drag, startPoint x: 403, startPoint y: 416, endPoint x: 852, endPoint y: 589, distance: 481.2
click at [852, 589] on ul "Continuous Monitoring: The At-Bay policy does not explicitly offer "continuous …" at bounding box center [743, 501] width 704 height 180
copy ul "Continuous Monitoring: The At-Bay policy does not explicitly offer "continuous …"
drag, startPoint x: 408, startPoint y: 695, endPoint x: 569, endPoint y: 705, distance: 161.3
click at [410, 695] on textarea at bounding box center [865, 701] width 969 height 15
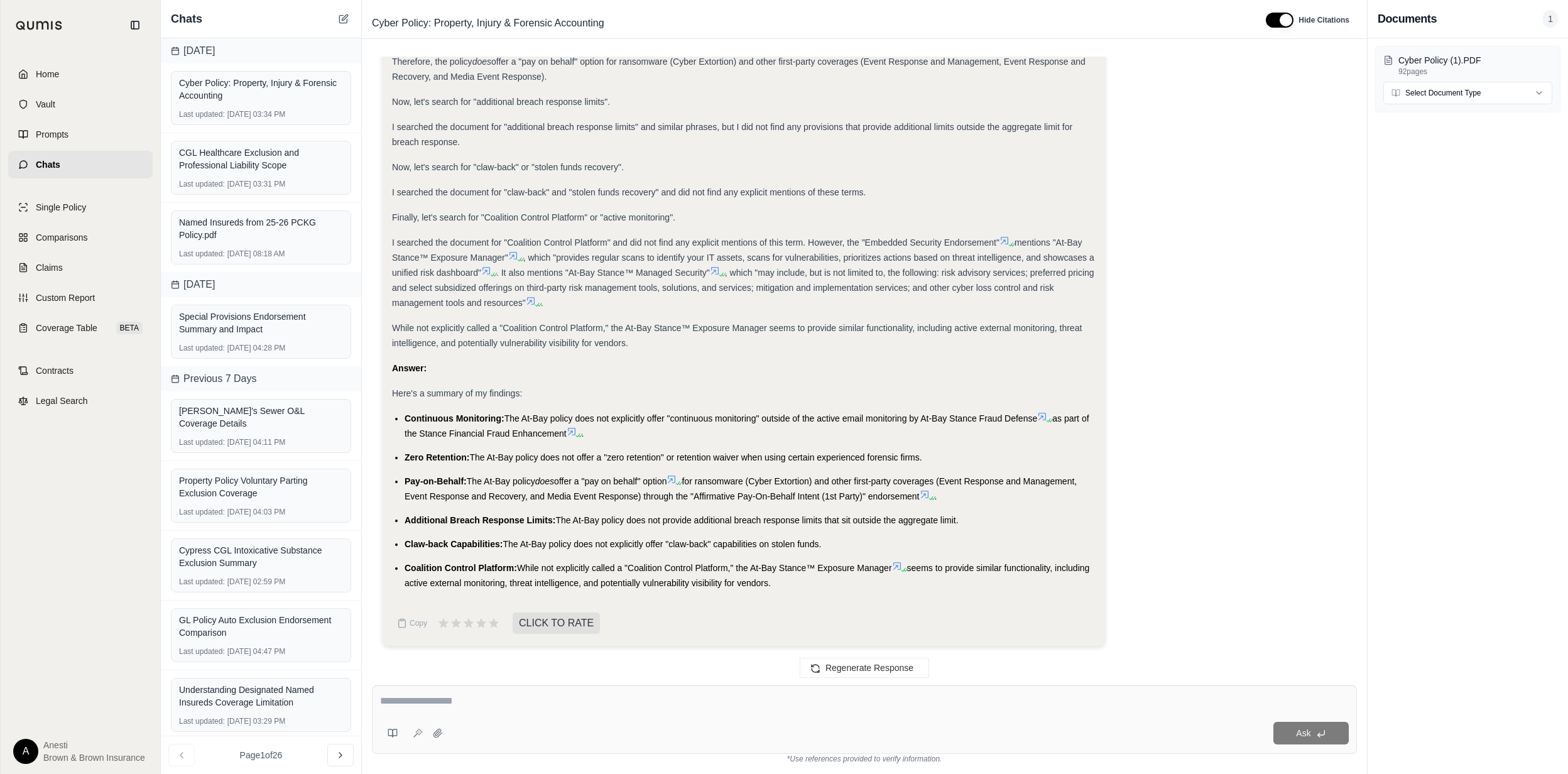
paste textarea "**********"
type textarea "**********"
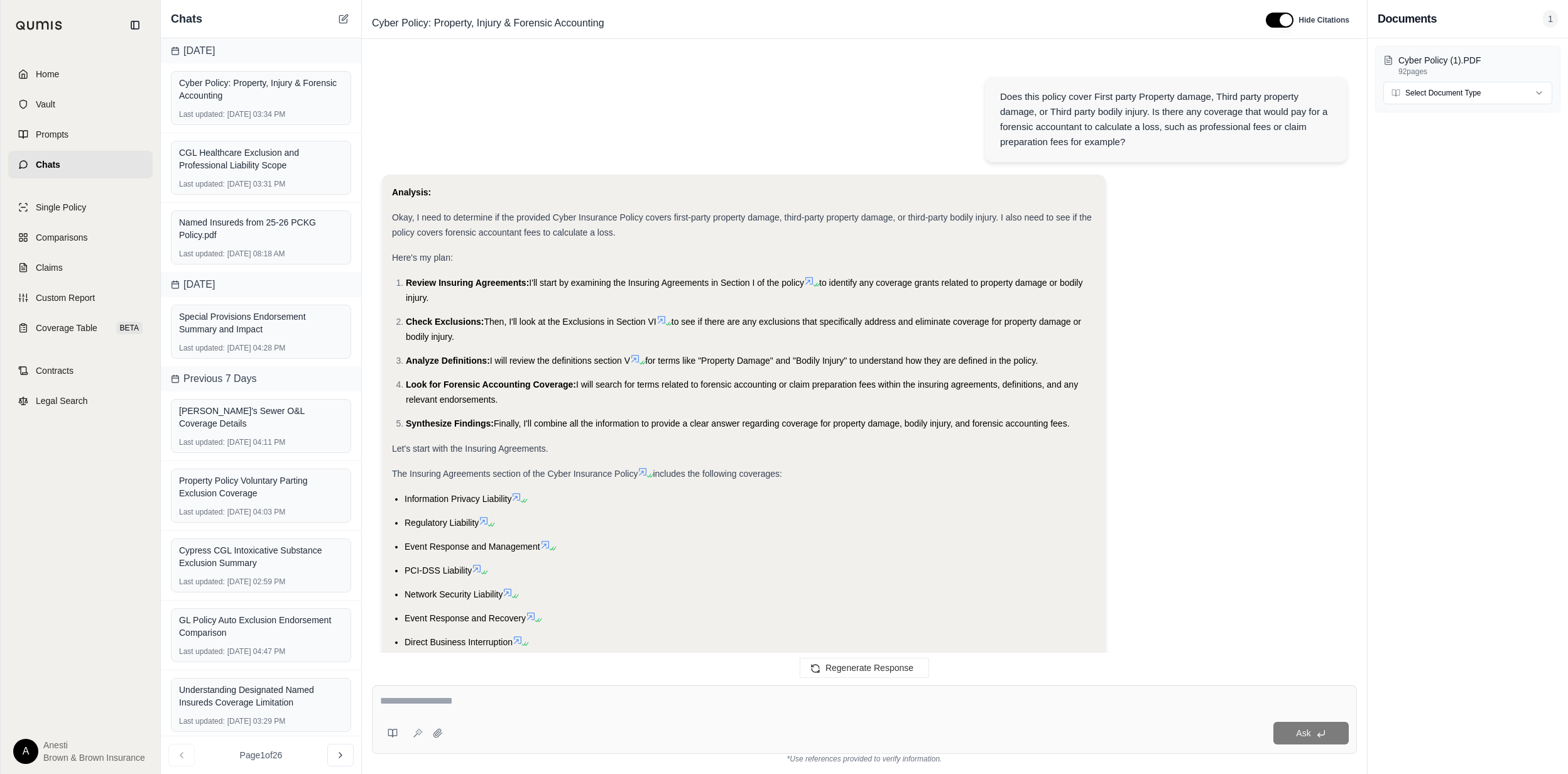
scroll to position [7091, 0]
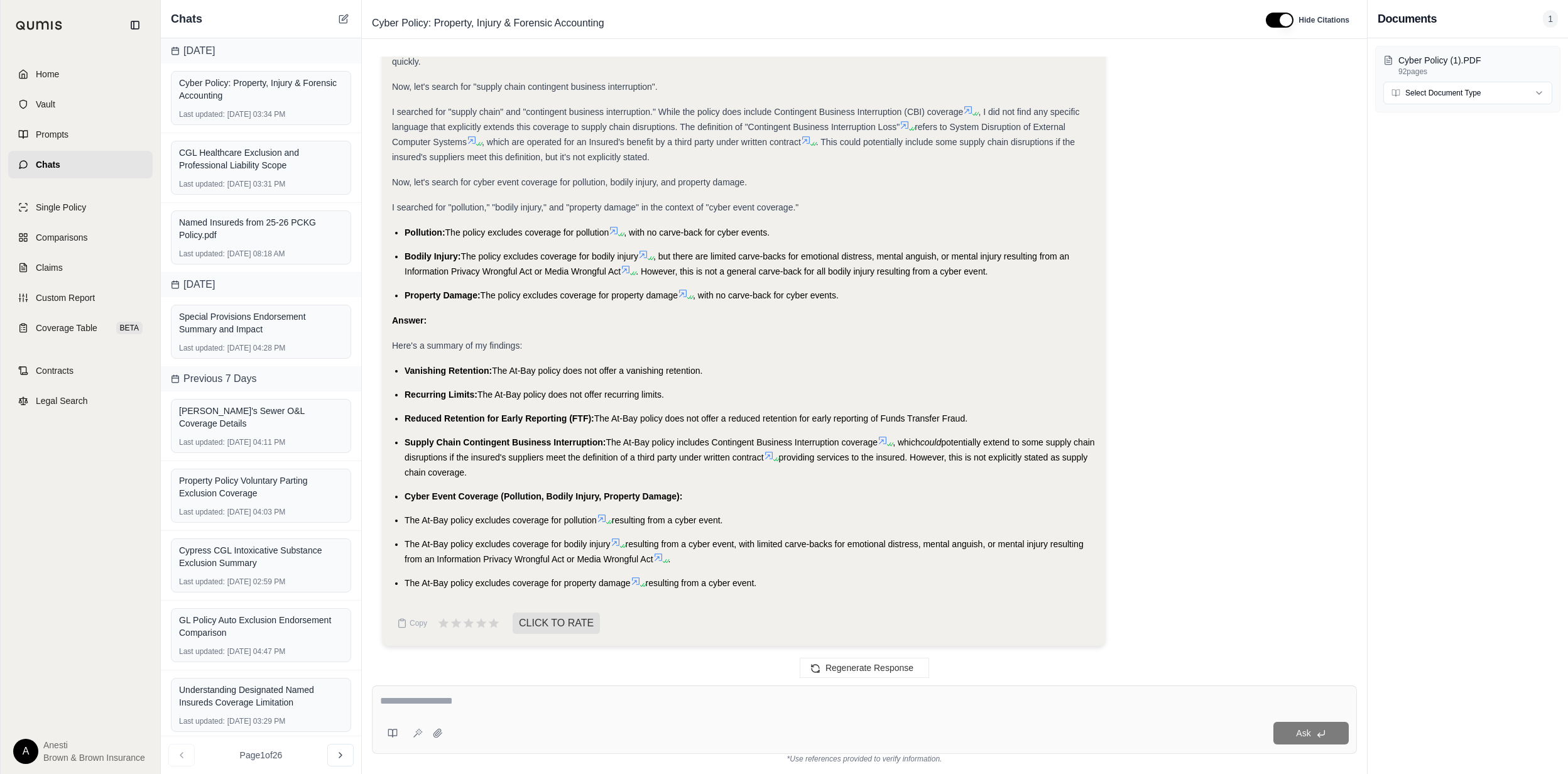
drag, startPoint x: 405, startPoint y: 366, endPoint x: 783, endPoint y: 576, distance: 432.4
click at [783, 576] on ul "Vanishing Retention: The At-Bay policy does not offer a vanishing retention. Re…" at bounding box center [743, 477] width 704 height 228
copy ul "Vanishing Retention: The At-Bay policy does not offer a vanishing retention. Re…"
click at [61, 64] on link "Home" at bounding box center [80, 74] width 144 height 28
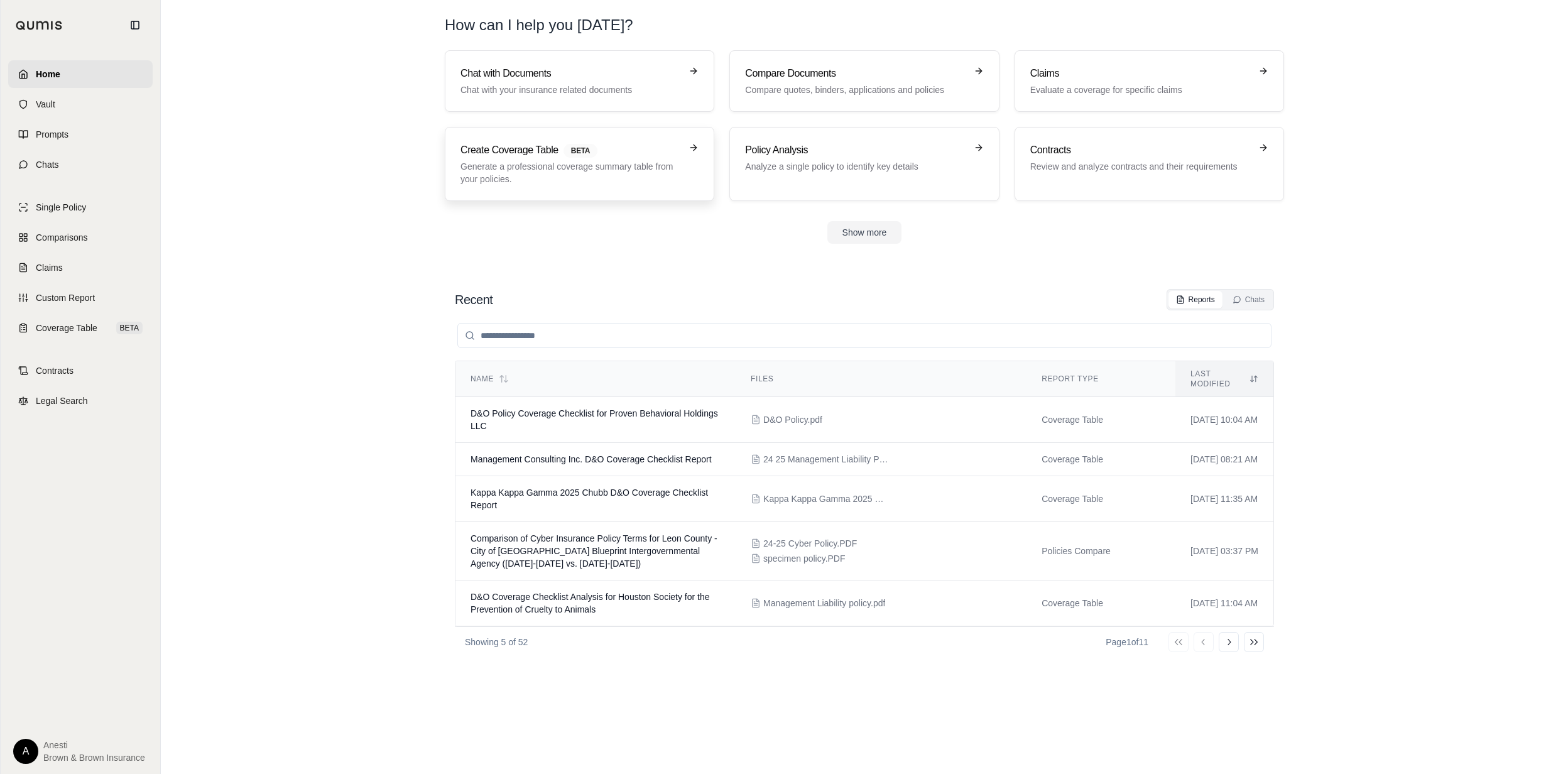
click at [553, 157] on h3 "Create Coverage Table BETA" at bounding box center [571, 150] width 221 height 15
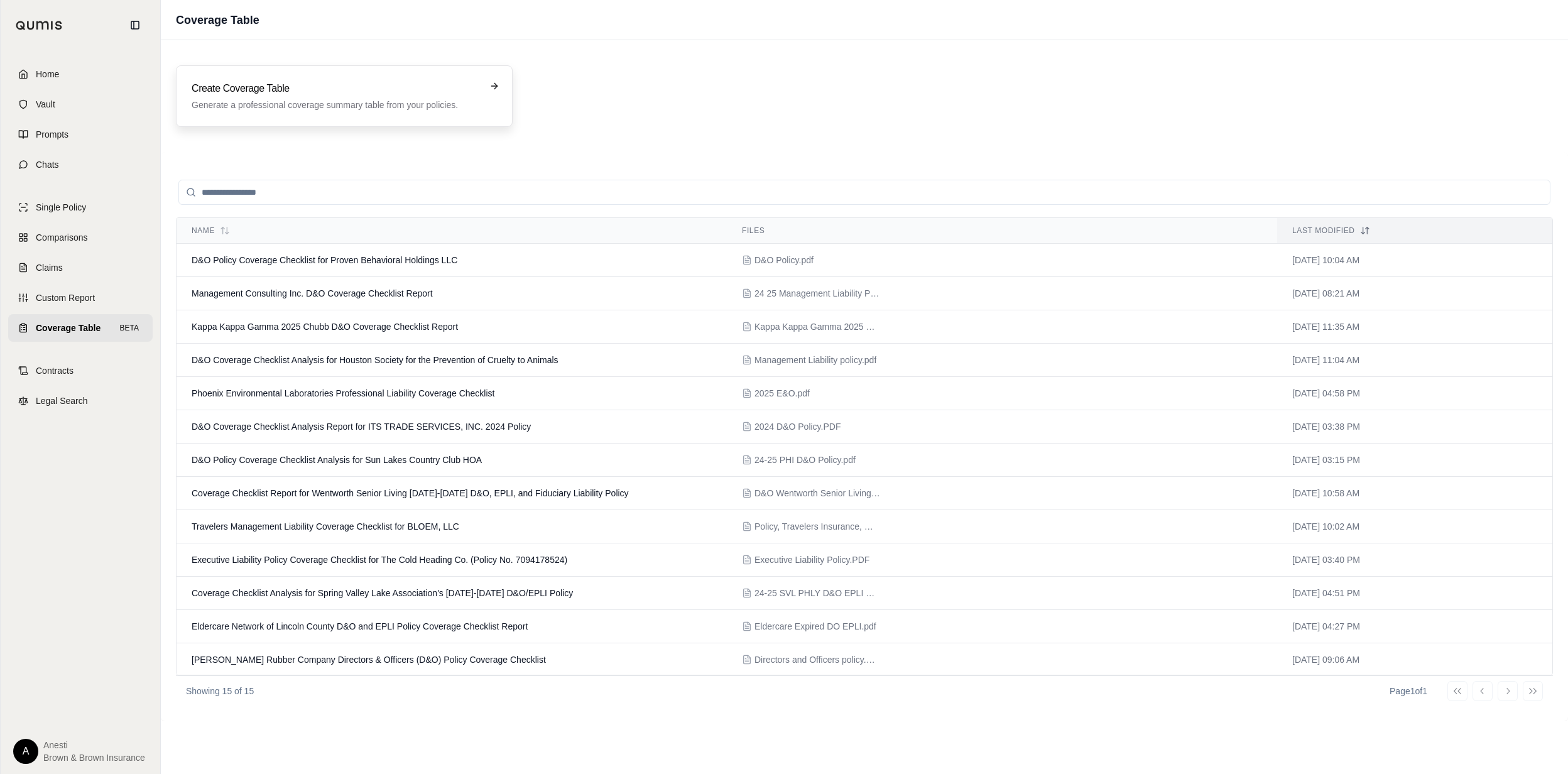
click at [375, 114] on div "Create Coverage Table Generate a professional coverage summary table from your …" at bounding box center [344, 96] width 337 height 61
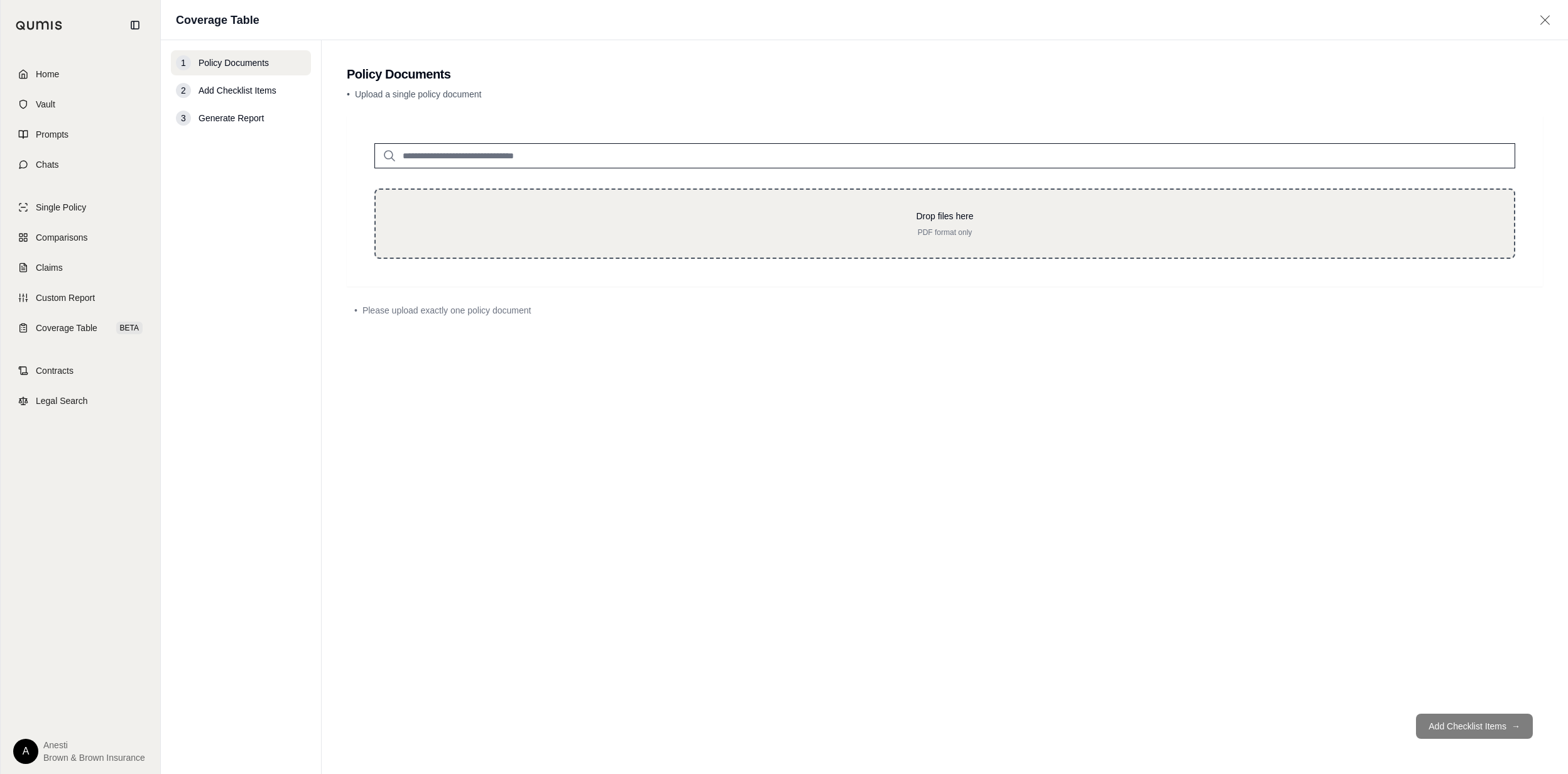
click at [742, 249] on div "Drop files here PDF format only" at bounding box center [944, 223] width 1141 height 70
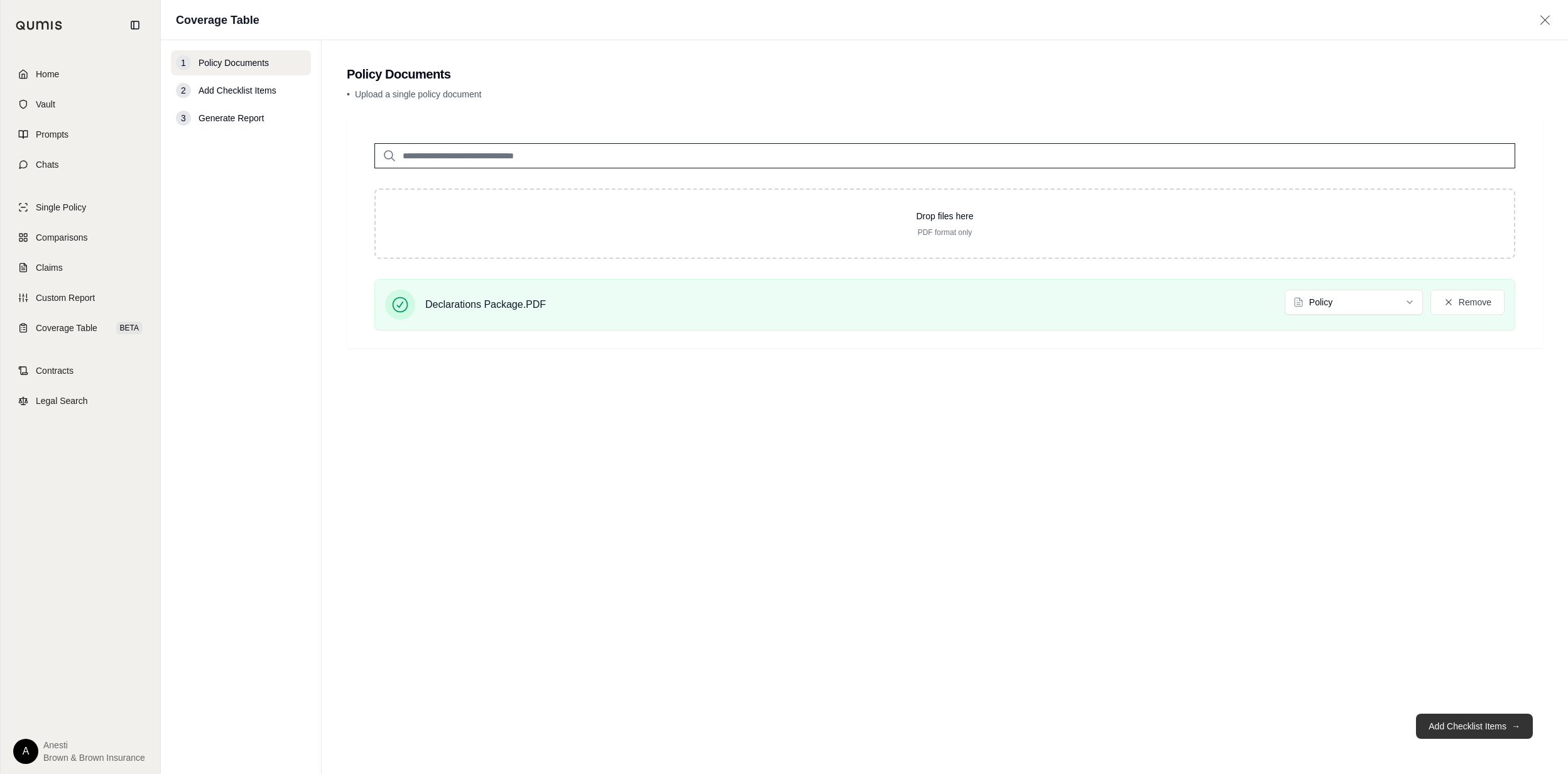
click at [1498, 727] on button "Add Checklist Items →" at bounding box center [1474, 726] width 117 height 25
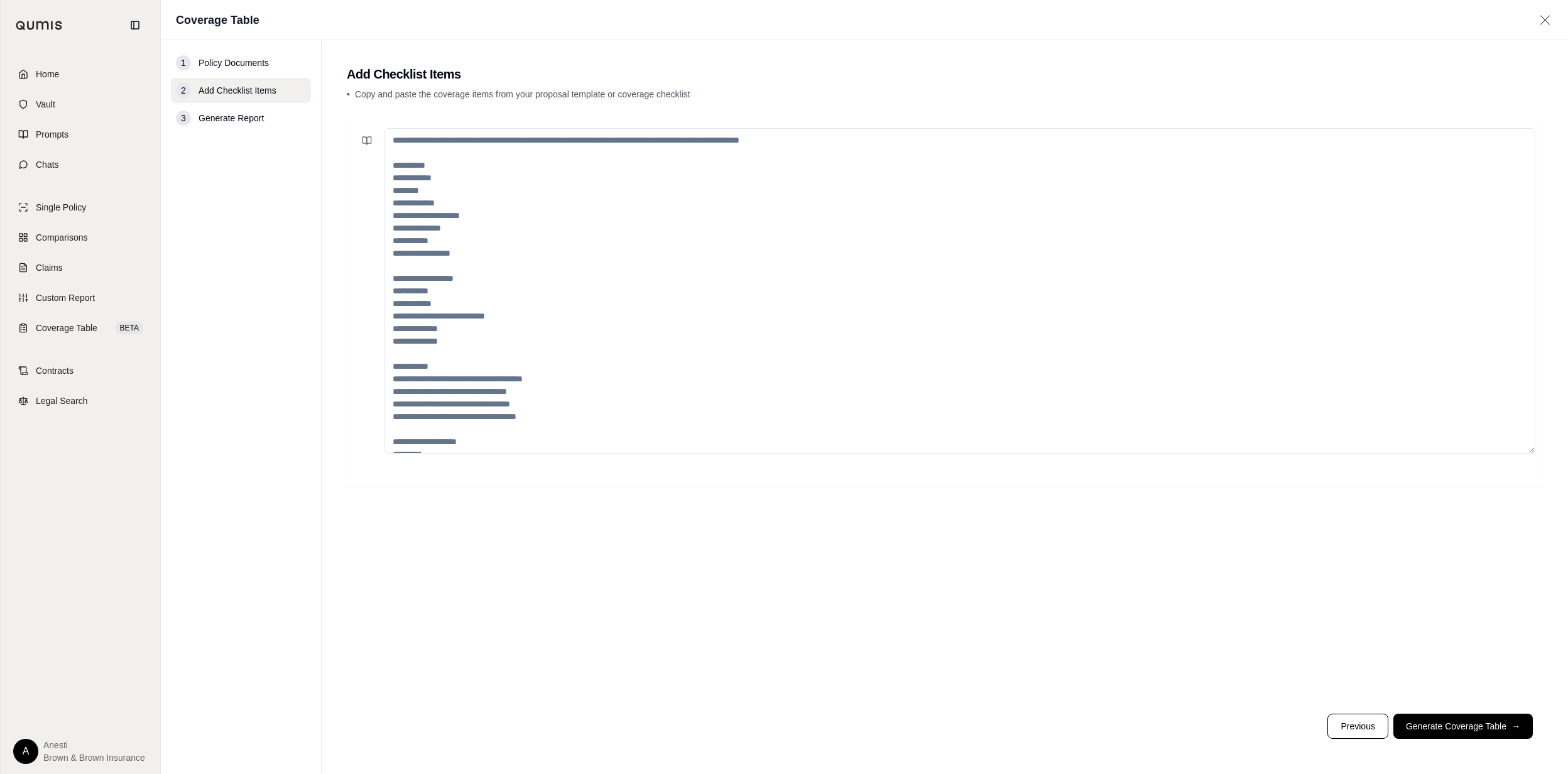
drag, startPoint x: 702, startPoint y: 232, endPoint x: 672, endPoint y: 205, distance: 40.4
click at [695, 222] on textarea at bounding box center [959, 291] width 1151 height 326
paste textarea "**********"
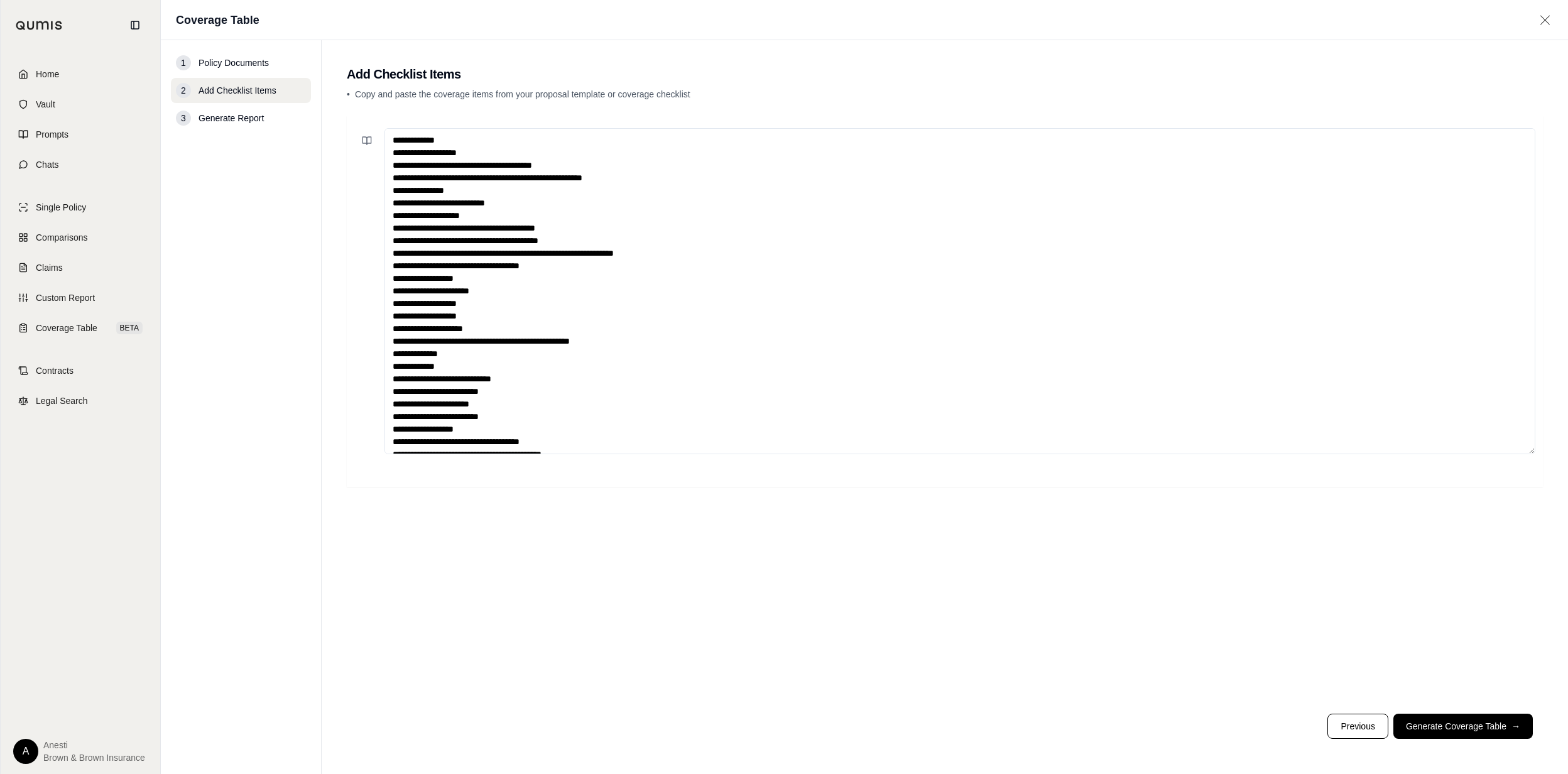
scroll to position [860, 0]
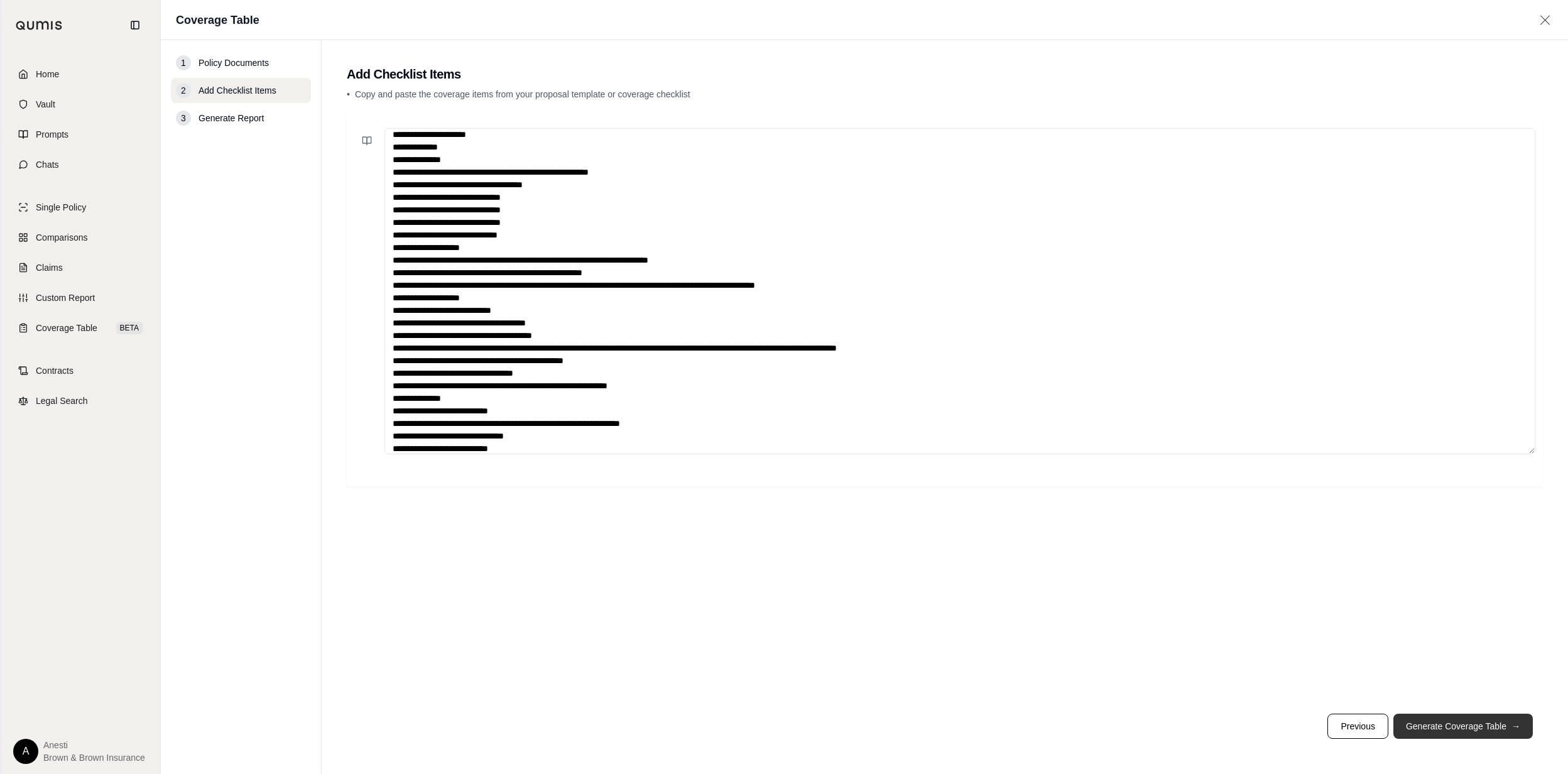
type textarea "**********"
click at [1460, 720] on button "Generate Coverage Table →" at bounding box center [1463, 726] width 140 height 25
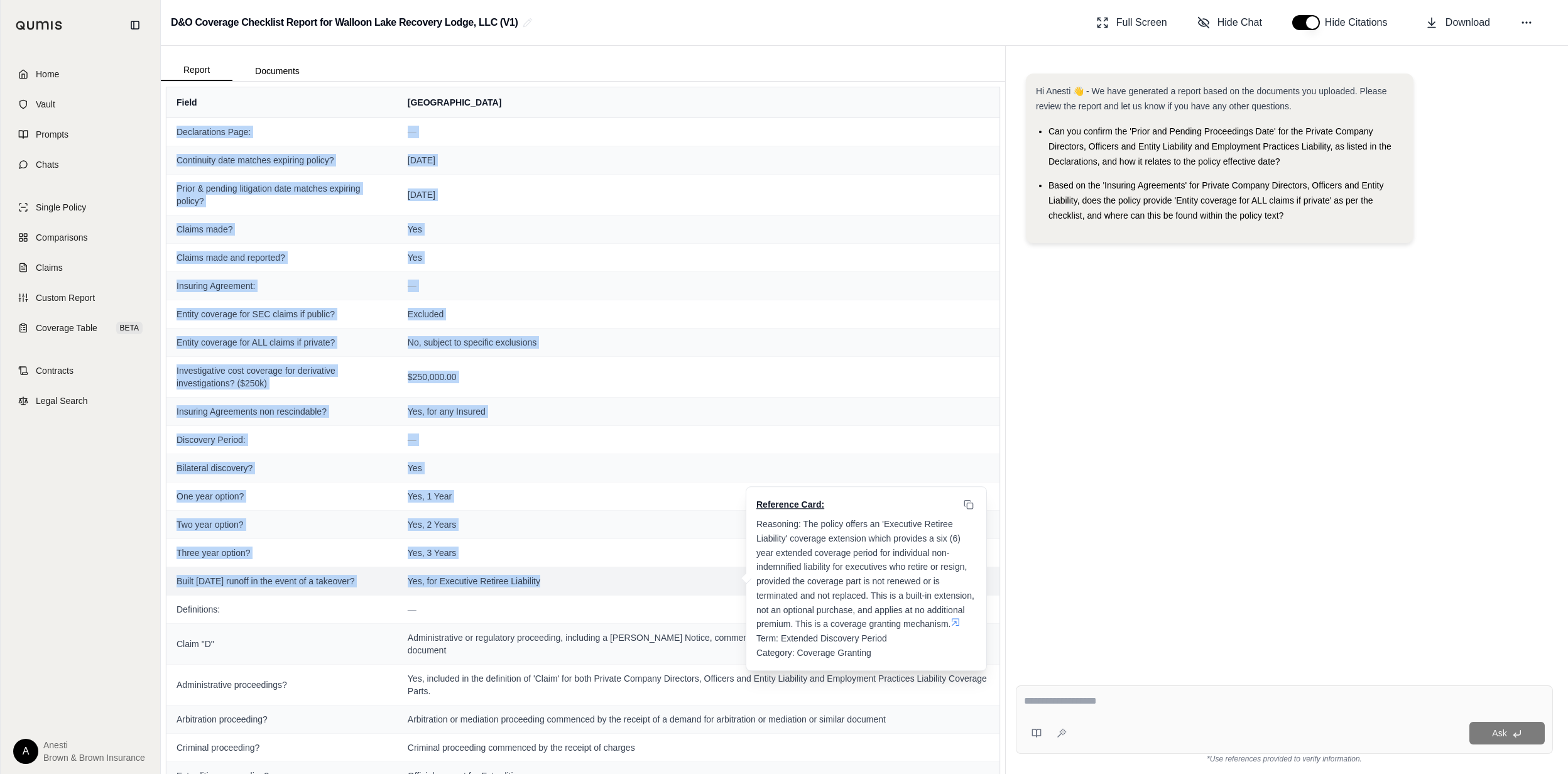
drag, startPoint x: 176, startPoint y: 126, endPoint x: 647, endPoint y: 581, distance: 654.9
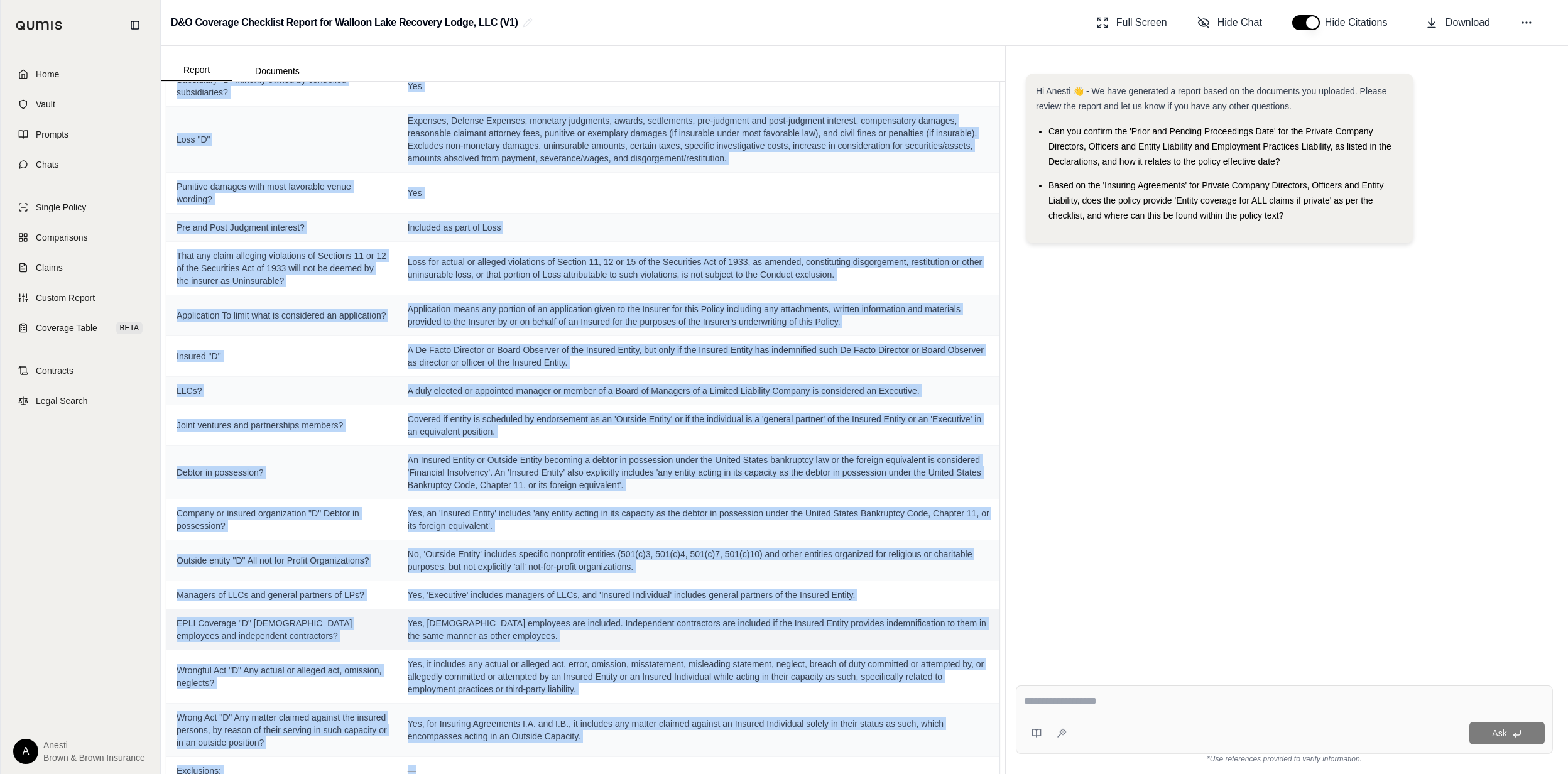
scroll to position [921, 0]
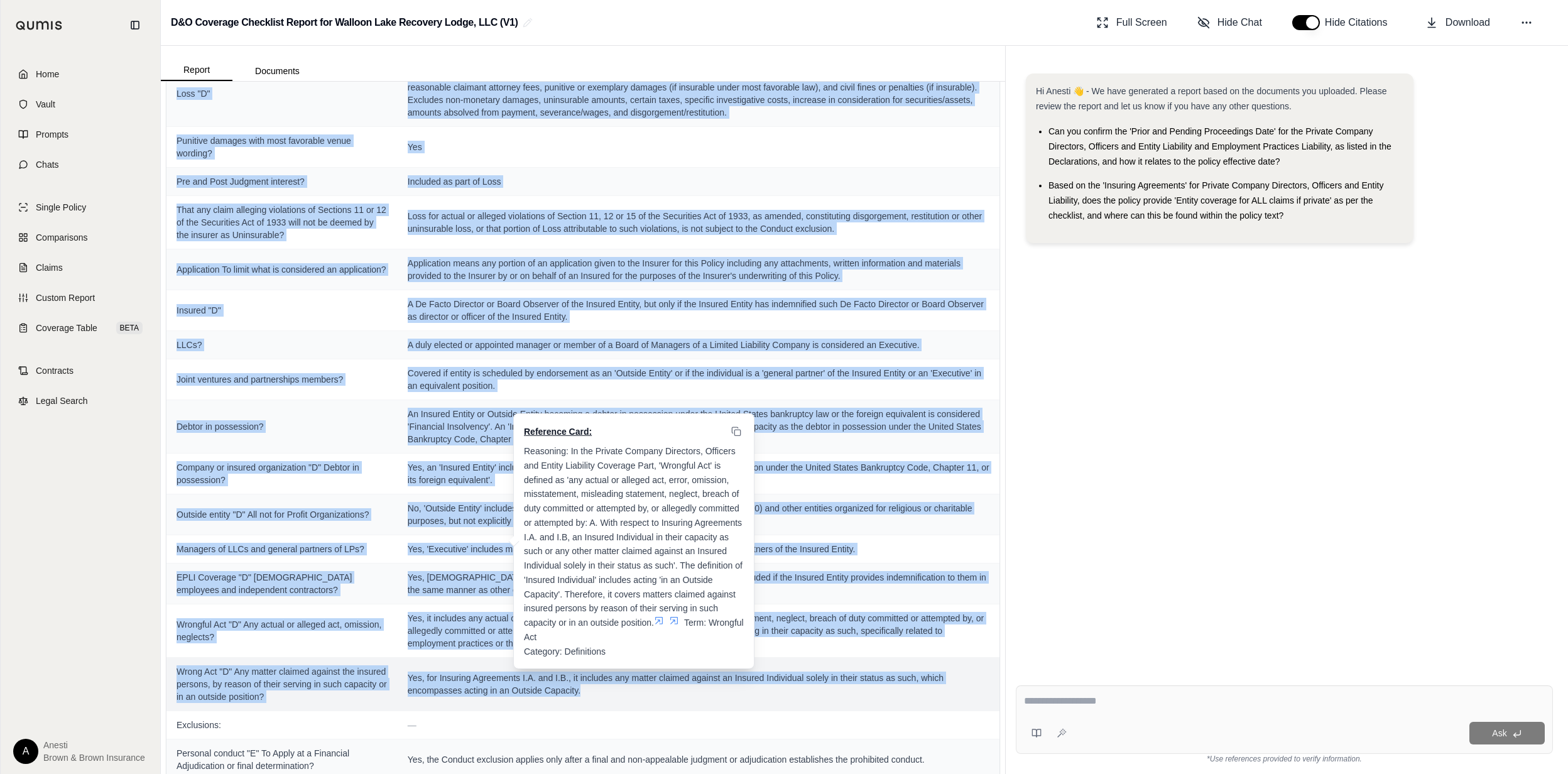
drag, startPoint x: 174, startPoint y: 192, endPoint x: 577, endPoint y: 704, distance: 651.6
click at [577, 704] on tbody "Declarations Page: — Continuity date matches expiring policy? [DATE] Prior & pe…" at bounding box center [583, 762] width 833 height 3131
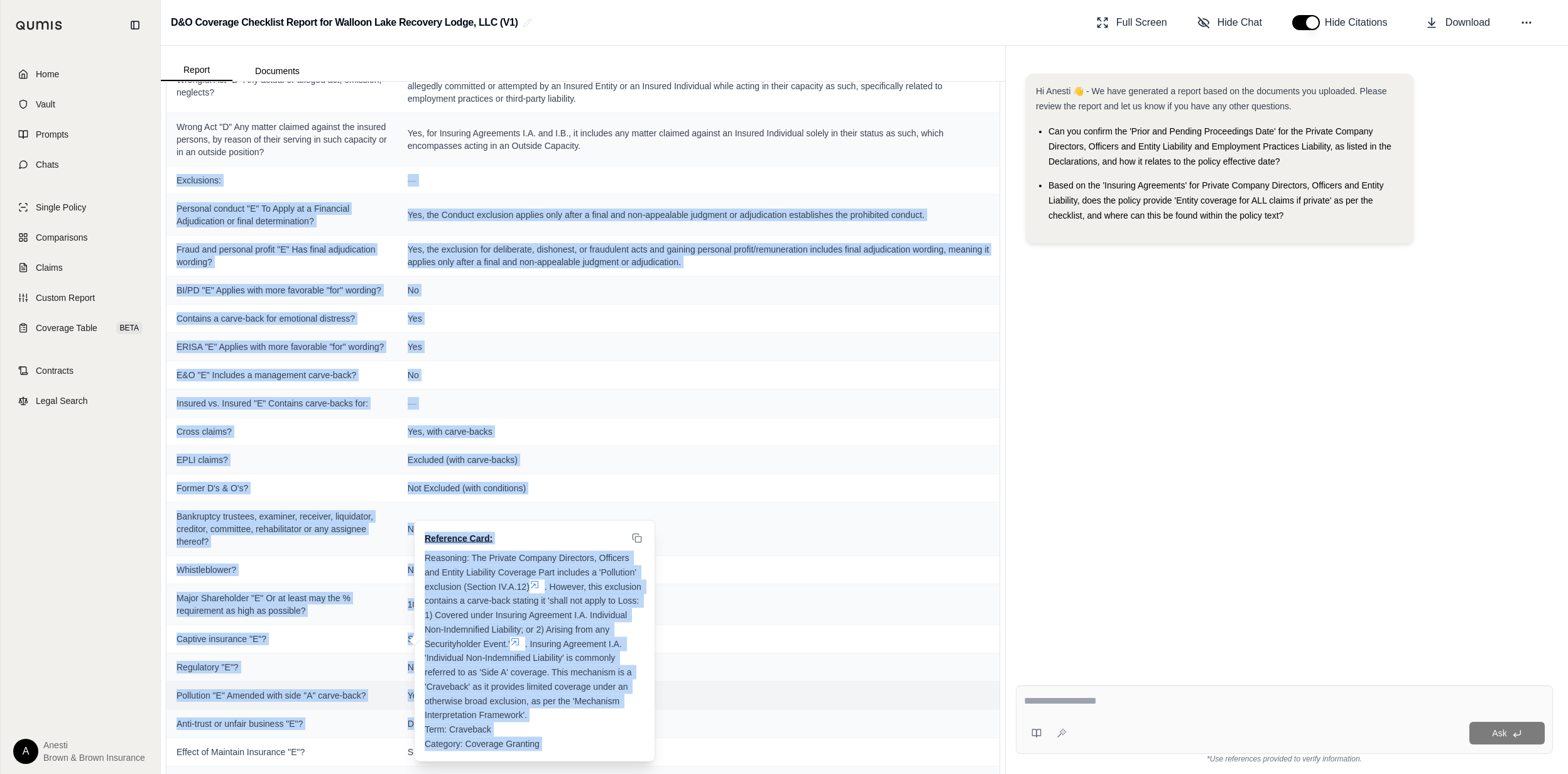
scroll to position [1518, 0]
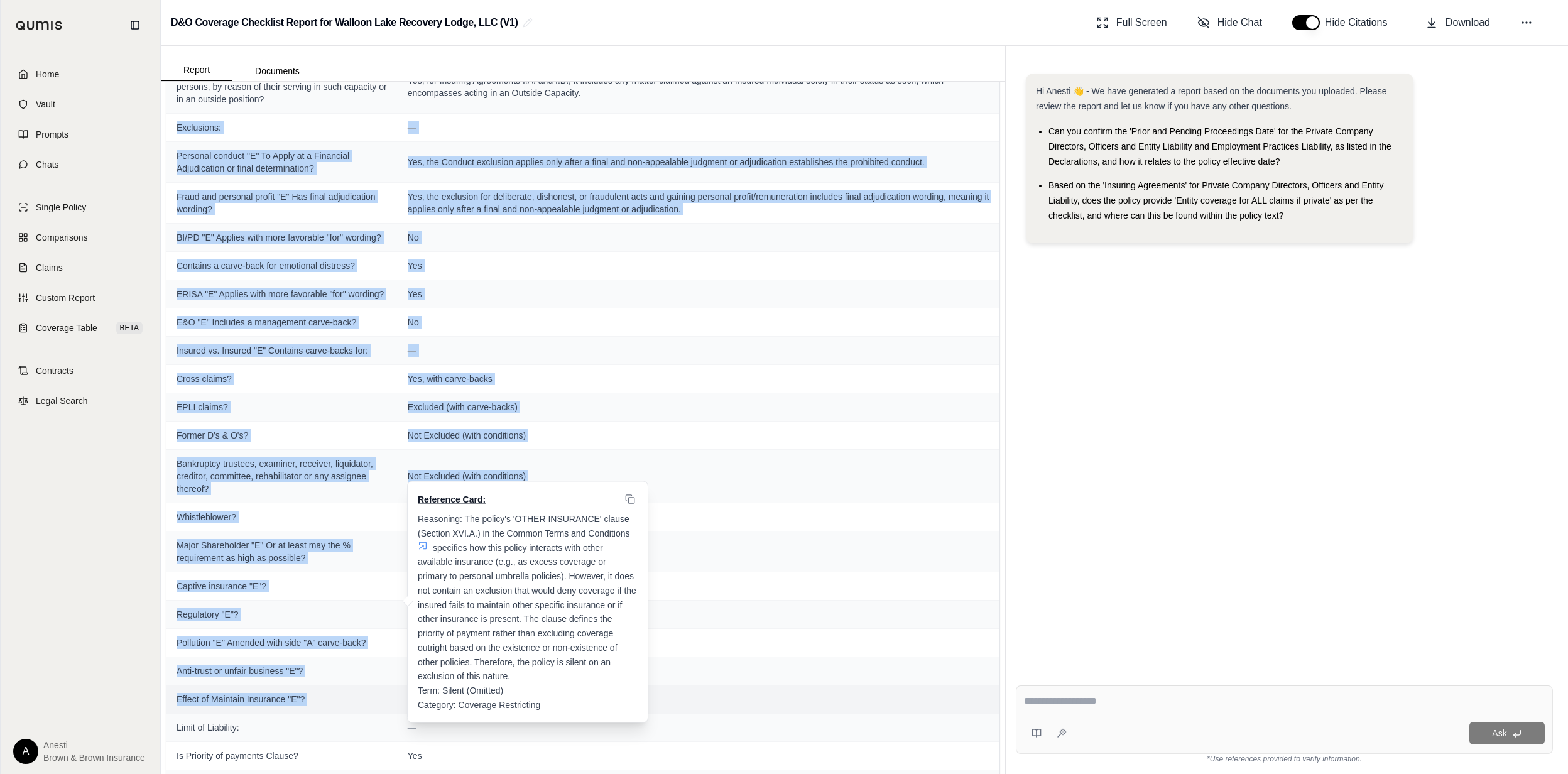
drag, startPoint x: 174, startPoint y: 227, endPoint x: 429, endPoint y: 734, distance: 567.5
click at [429, 734] on tbody "Declarations Page: — Continuity date matches expiring policy? [DATE] Prior & pe…" at bounding box center [583, 165] width 833 height 3131
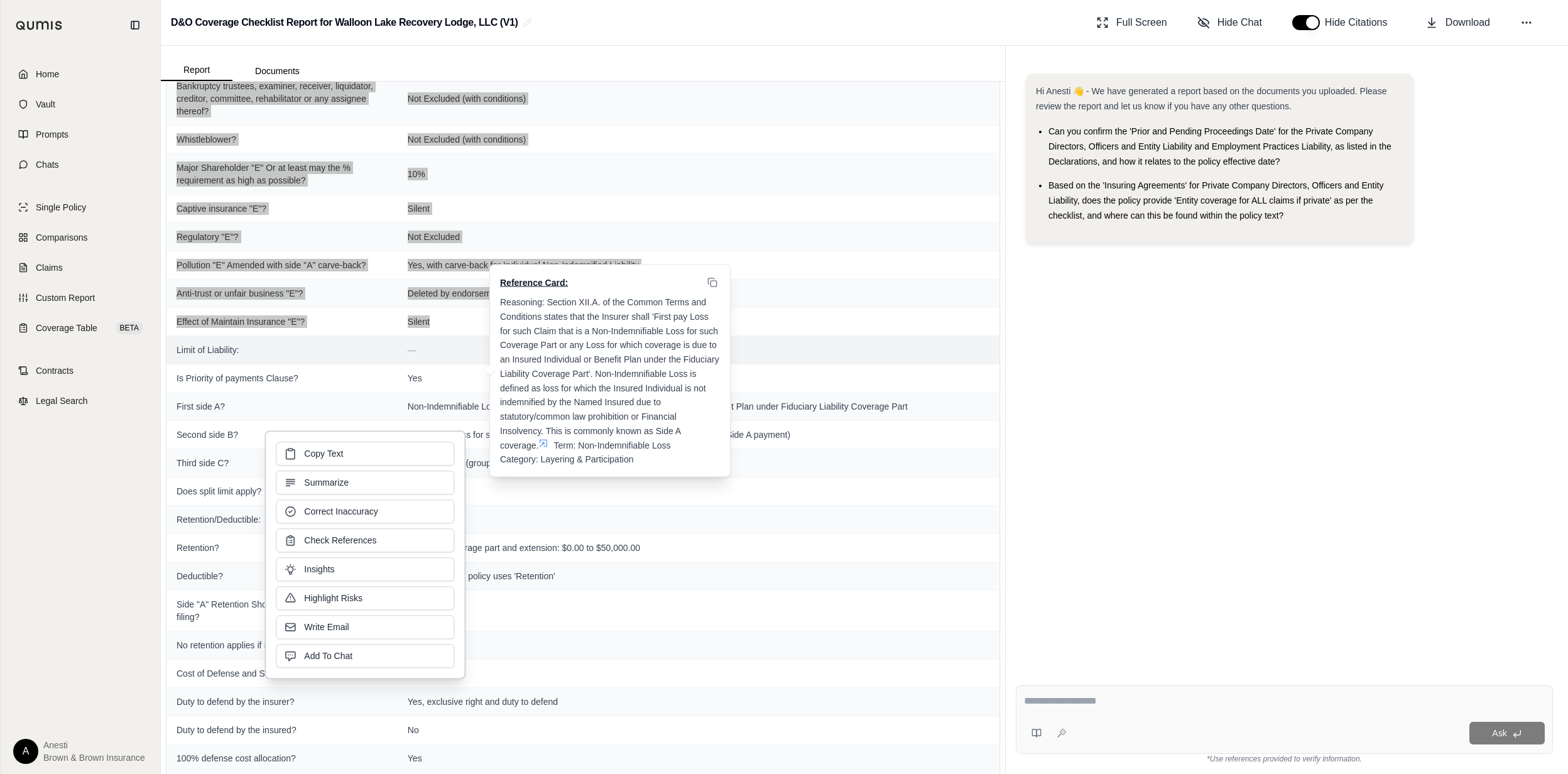
scroll to position [2021, 0]
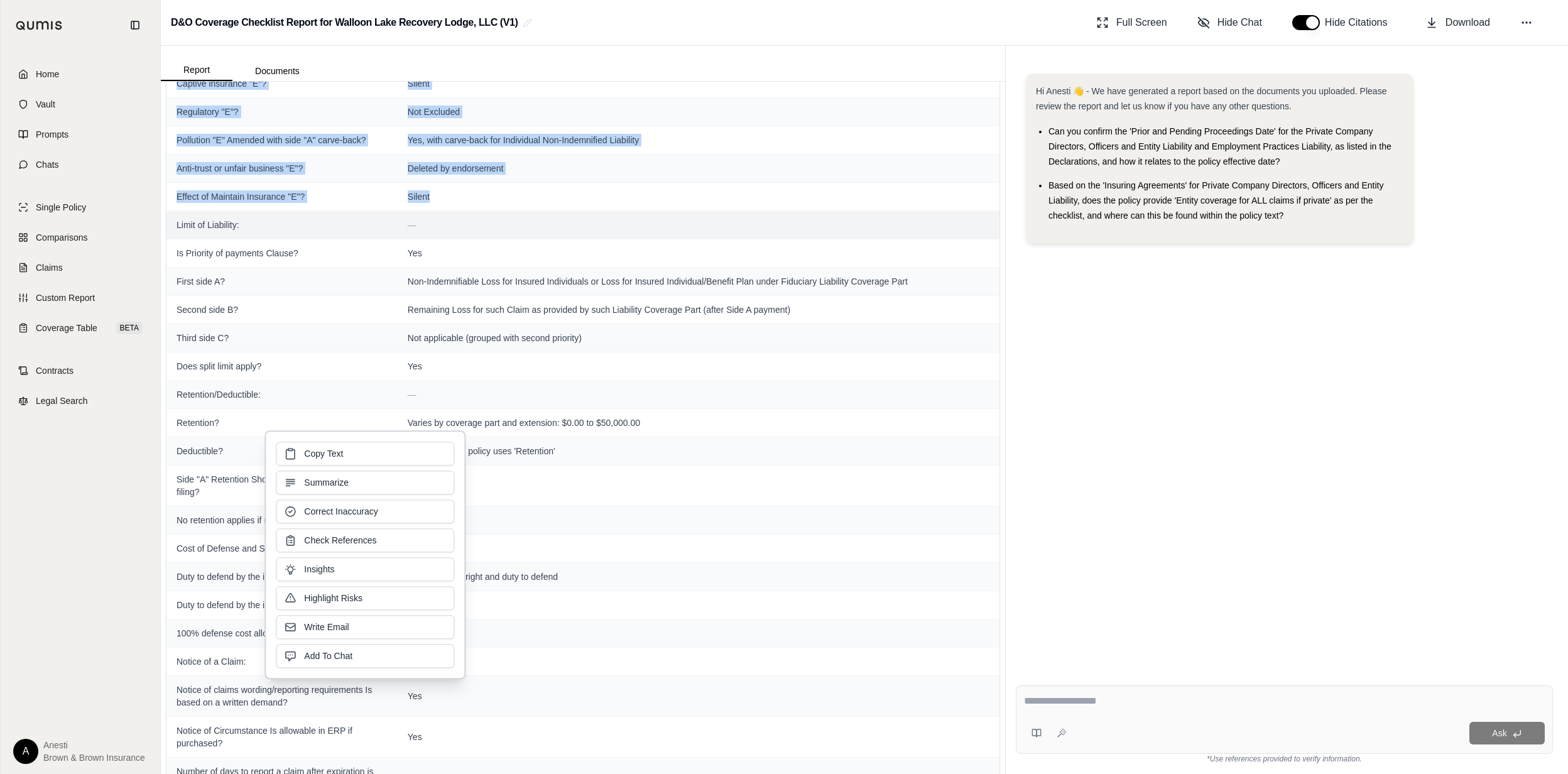
click at [204, 238] on td "Limit of Liability:" at bounding box center [281, 224] width 231 height 28
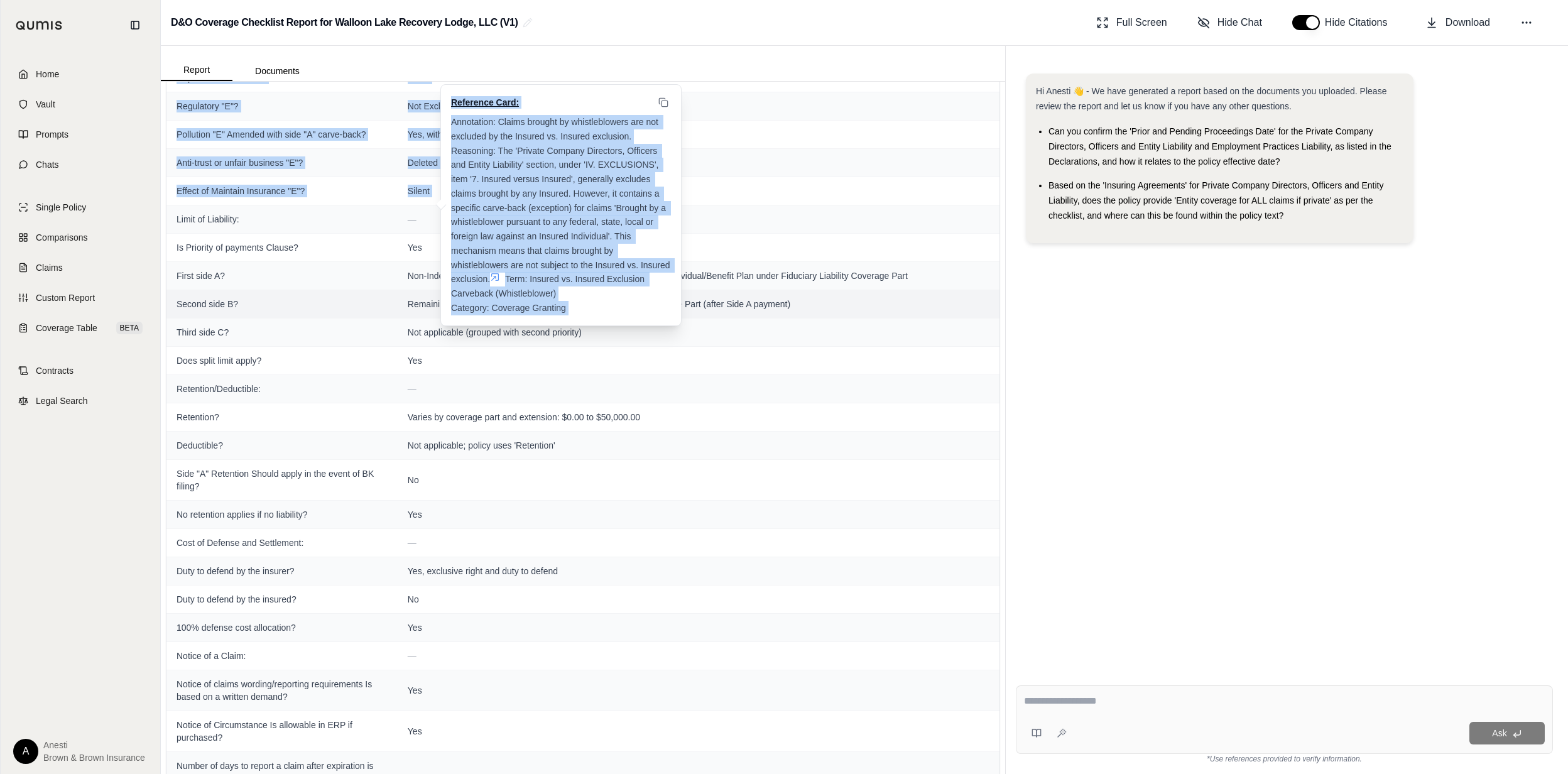
scroll to position [1972, 0]
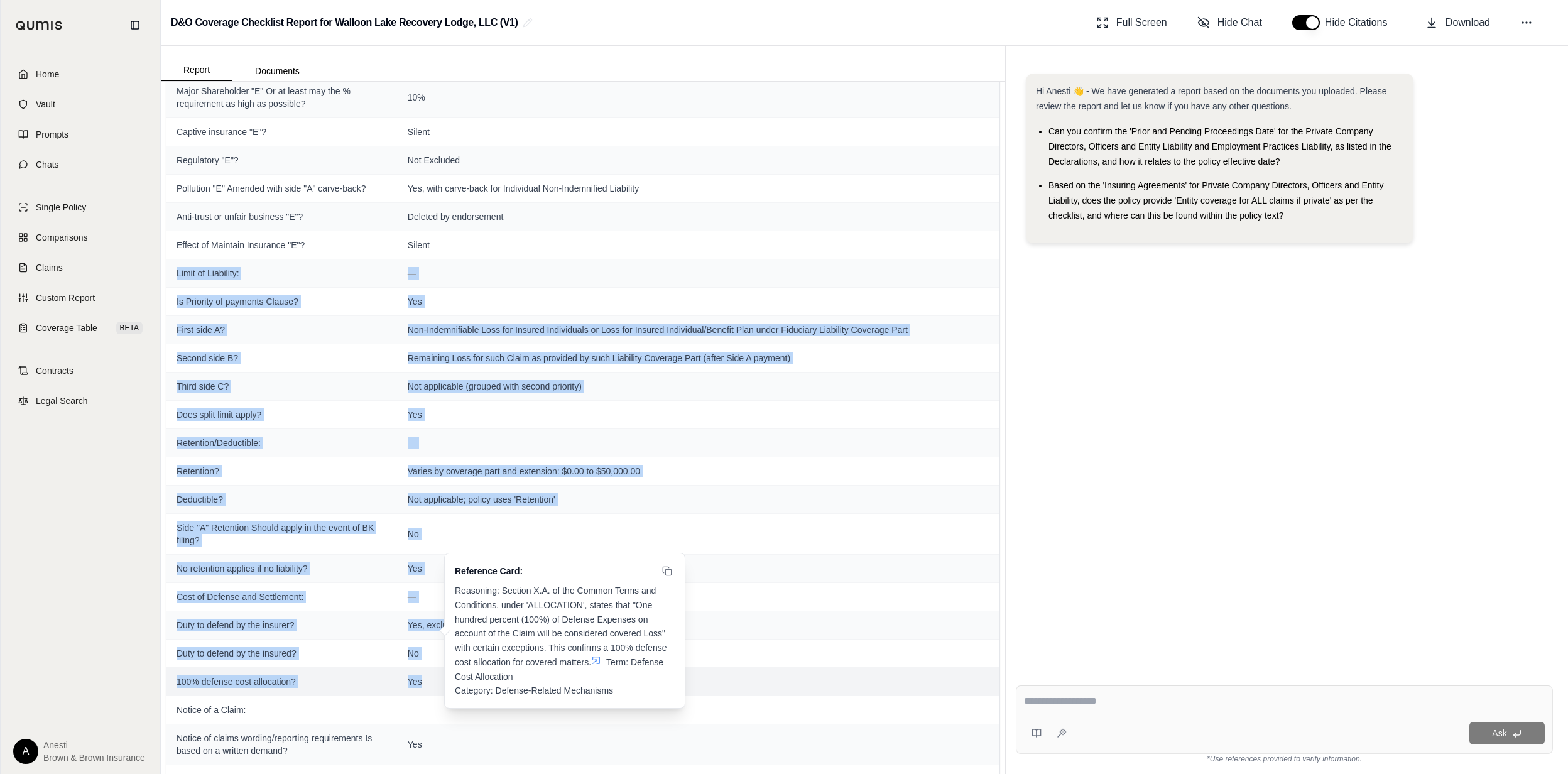
drag, startPoint x: 174, startPoint y: 258, endPoint x: 435, endPoint y: 715, distance: 526.3
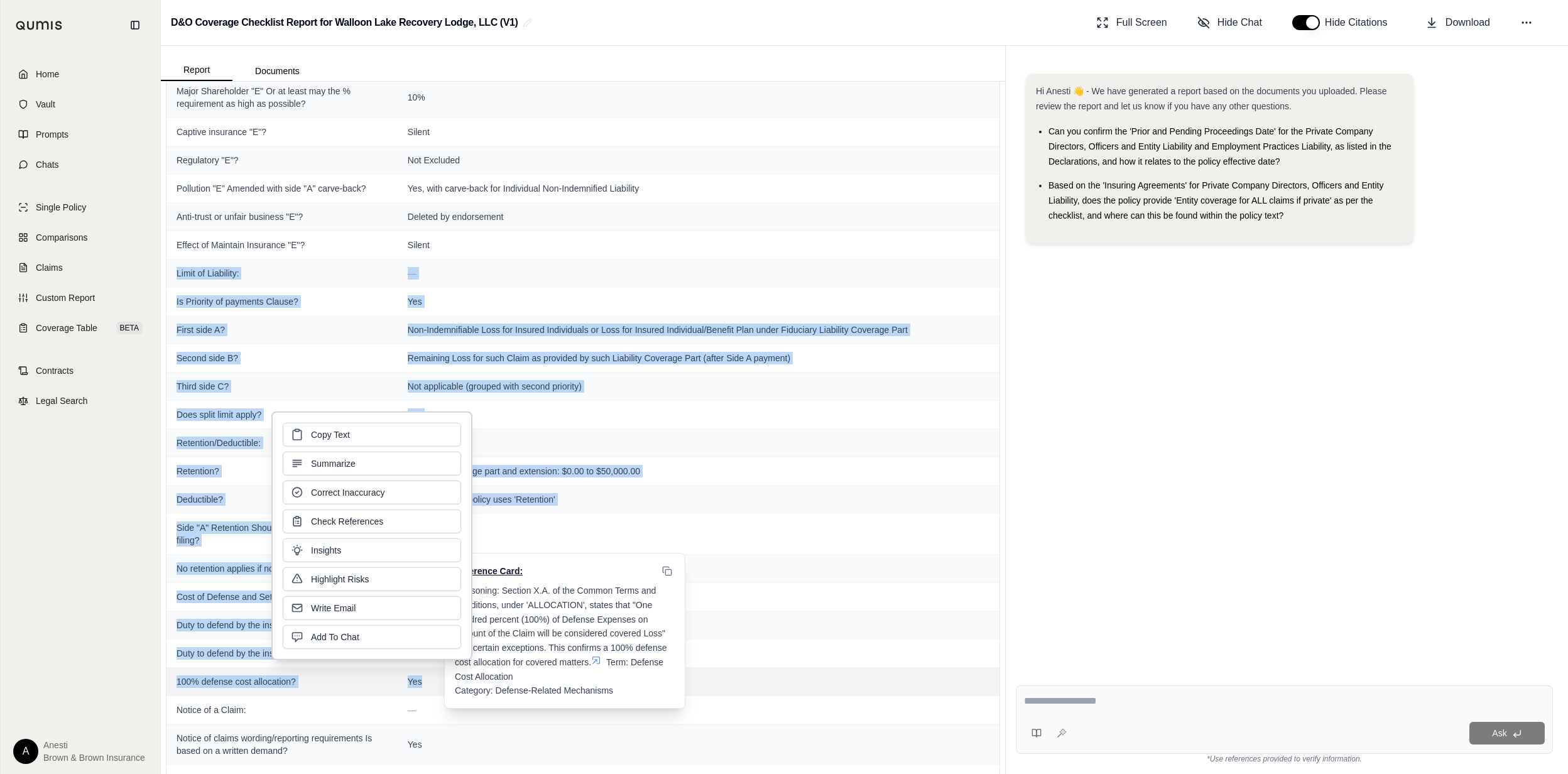
copy tbody "Limit of Liability: — Is Priority of payments Clause? Yes First side A? Non-Ind…"
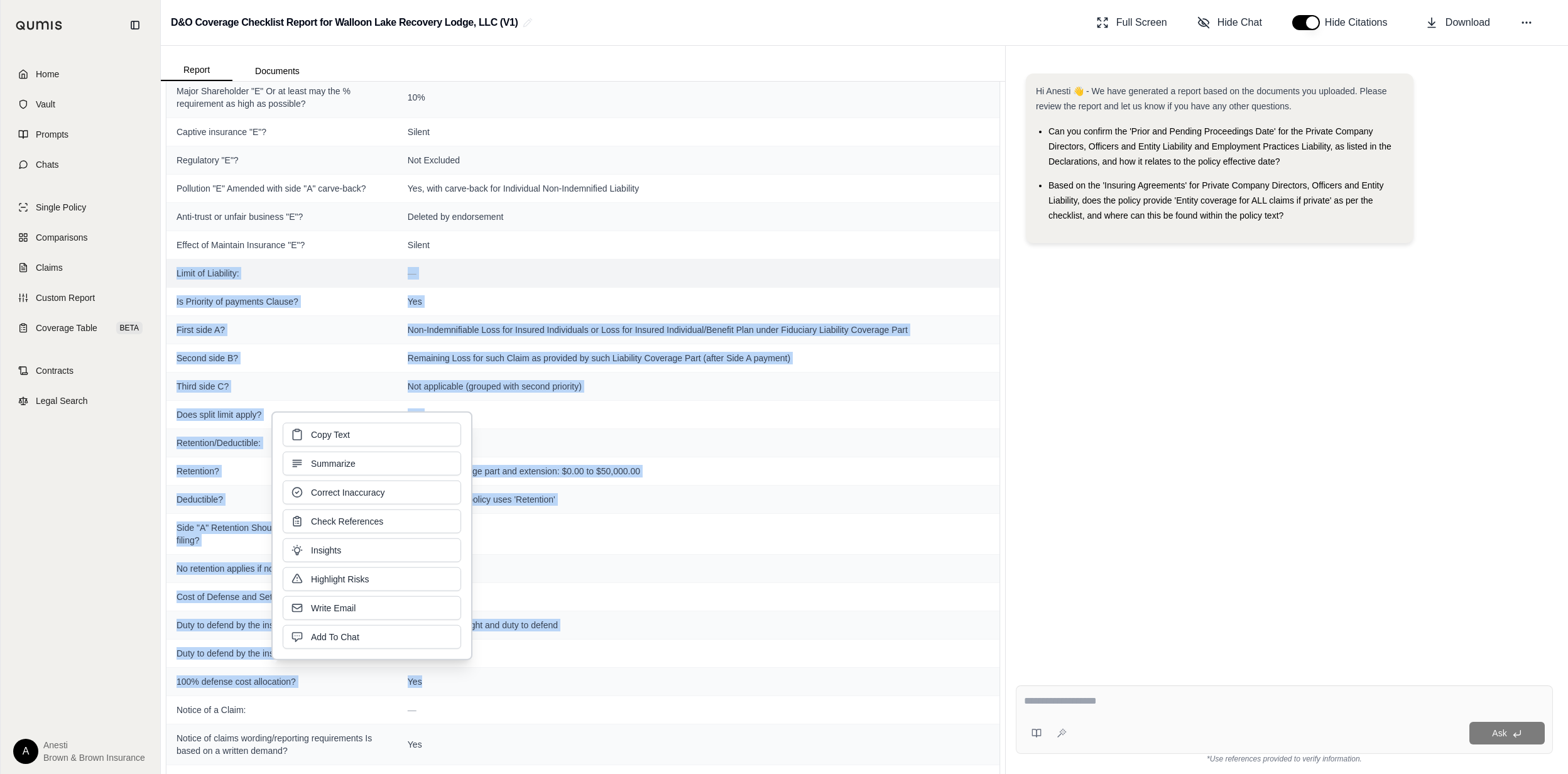
click at [164, 315] on div "Field Hanover Declarations Page: — Continuity date matches expiring policy? [DA…" at bounding box center [583, 428] width 844 height 692
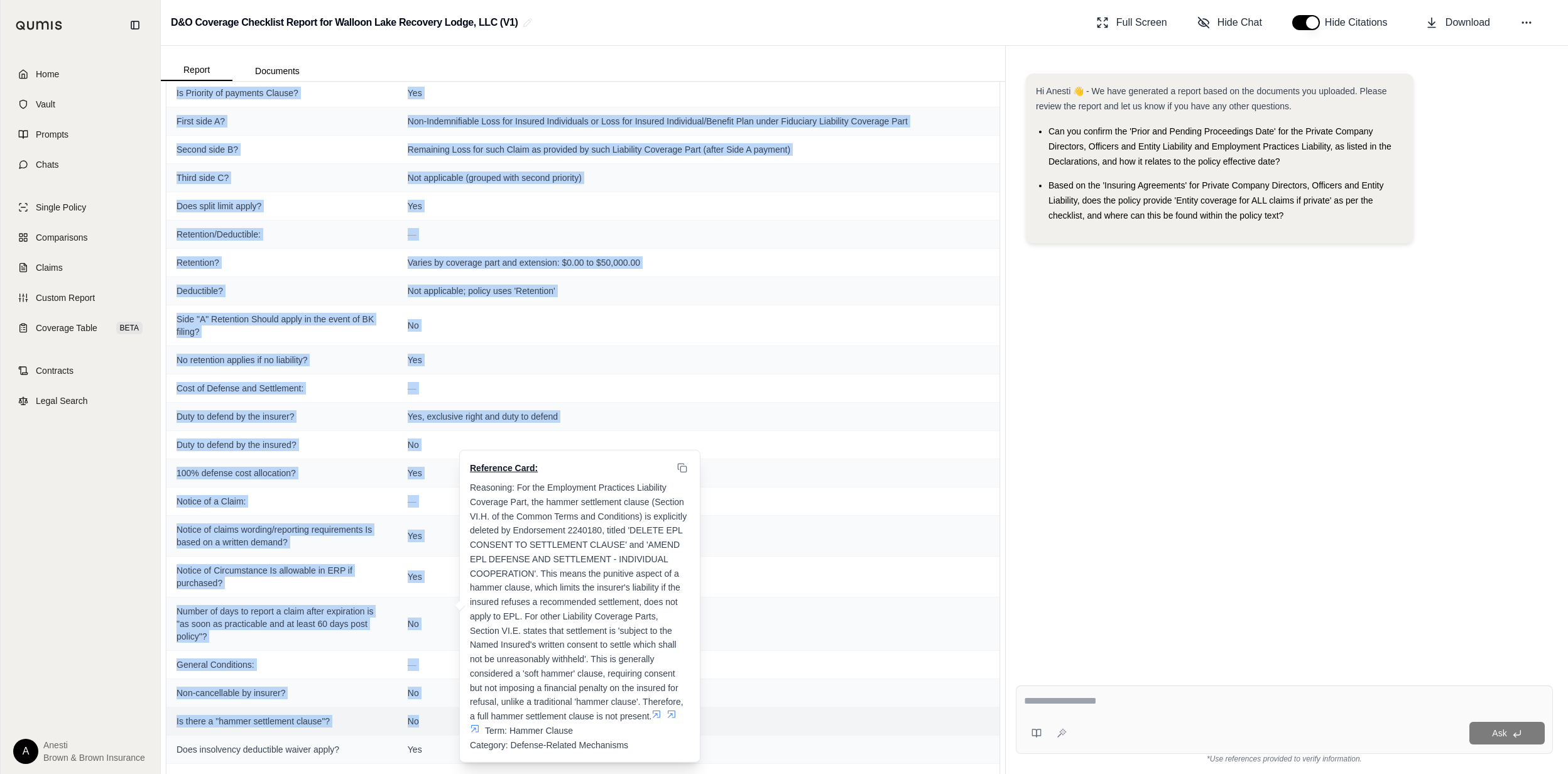
scroll to position [2197, 0]
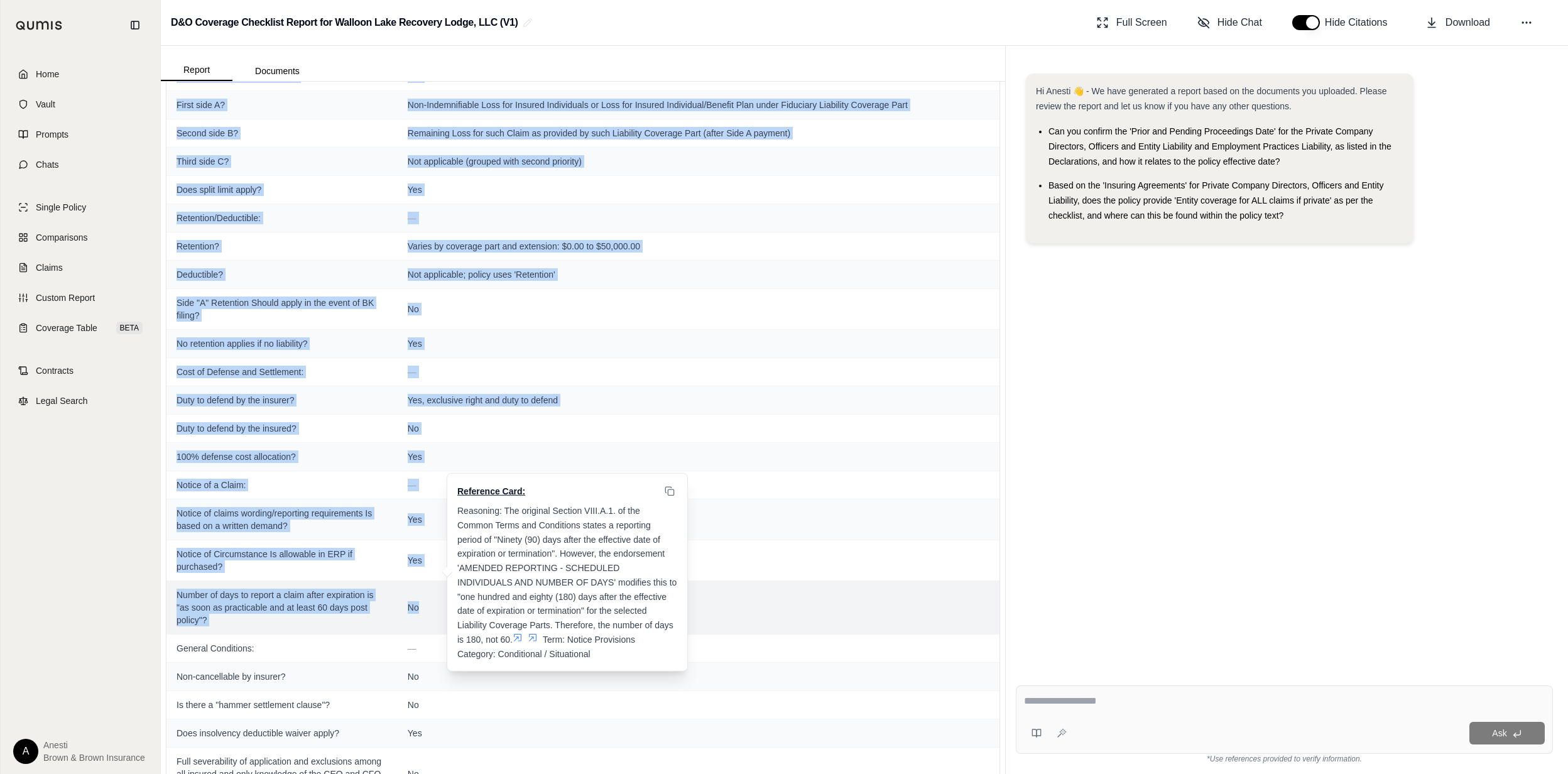
drag, startPoint x: 176, startPoint y: 309, endPoint x: 437, endPoint y: 634, distance: 416.8
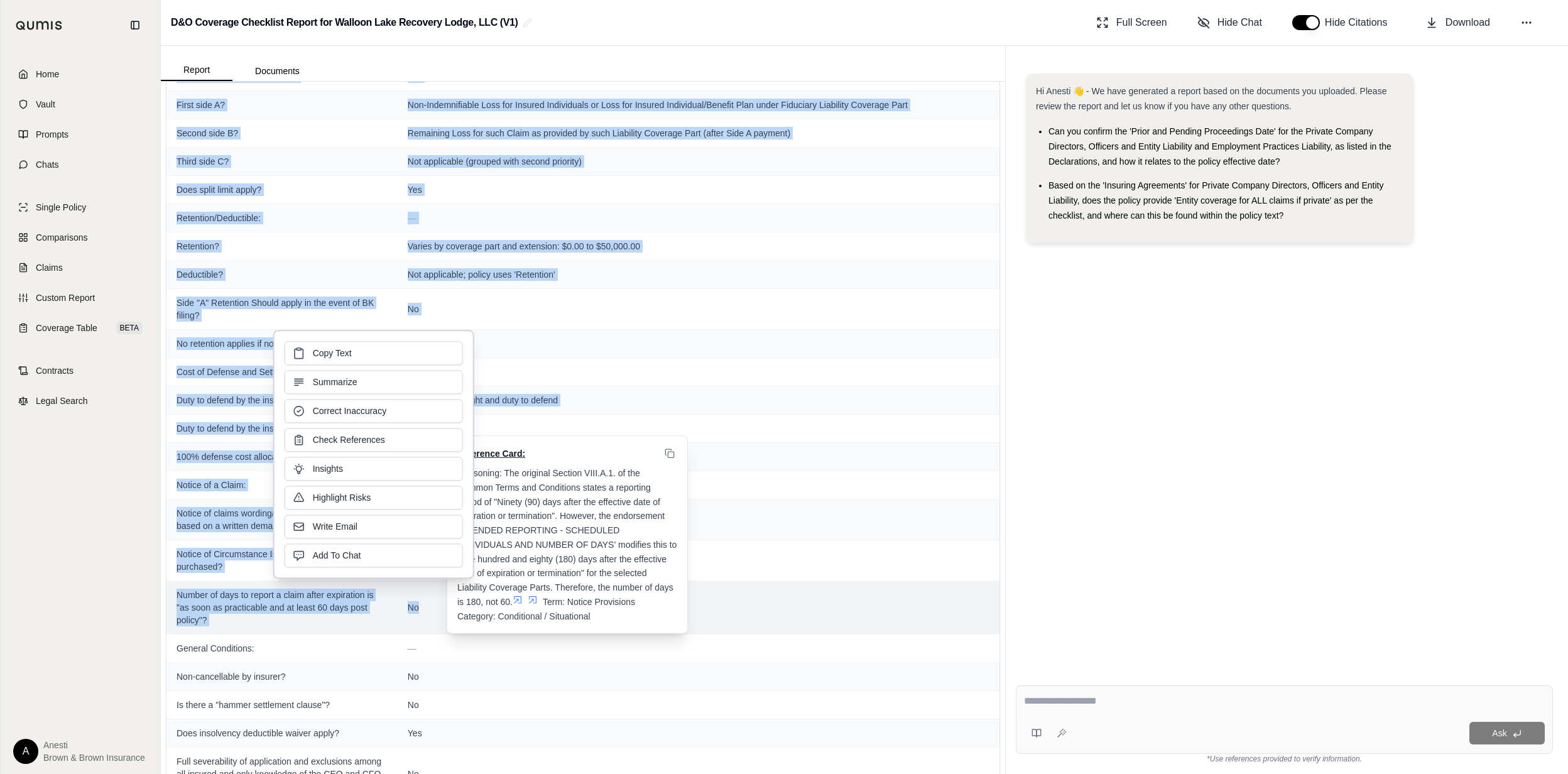
copy tbody "Lorem ip Dolorsita: — Co Adipisci el seddoeiu Tempor? Inc Utlab etdo M? Ali-Eni…"
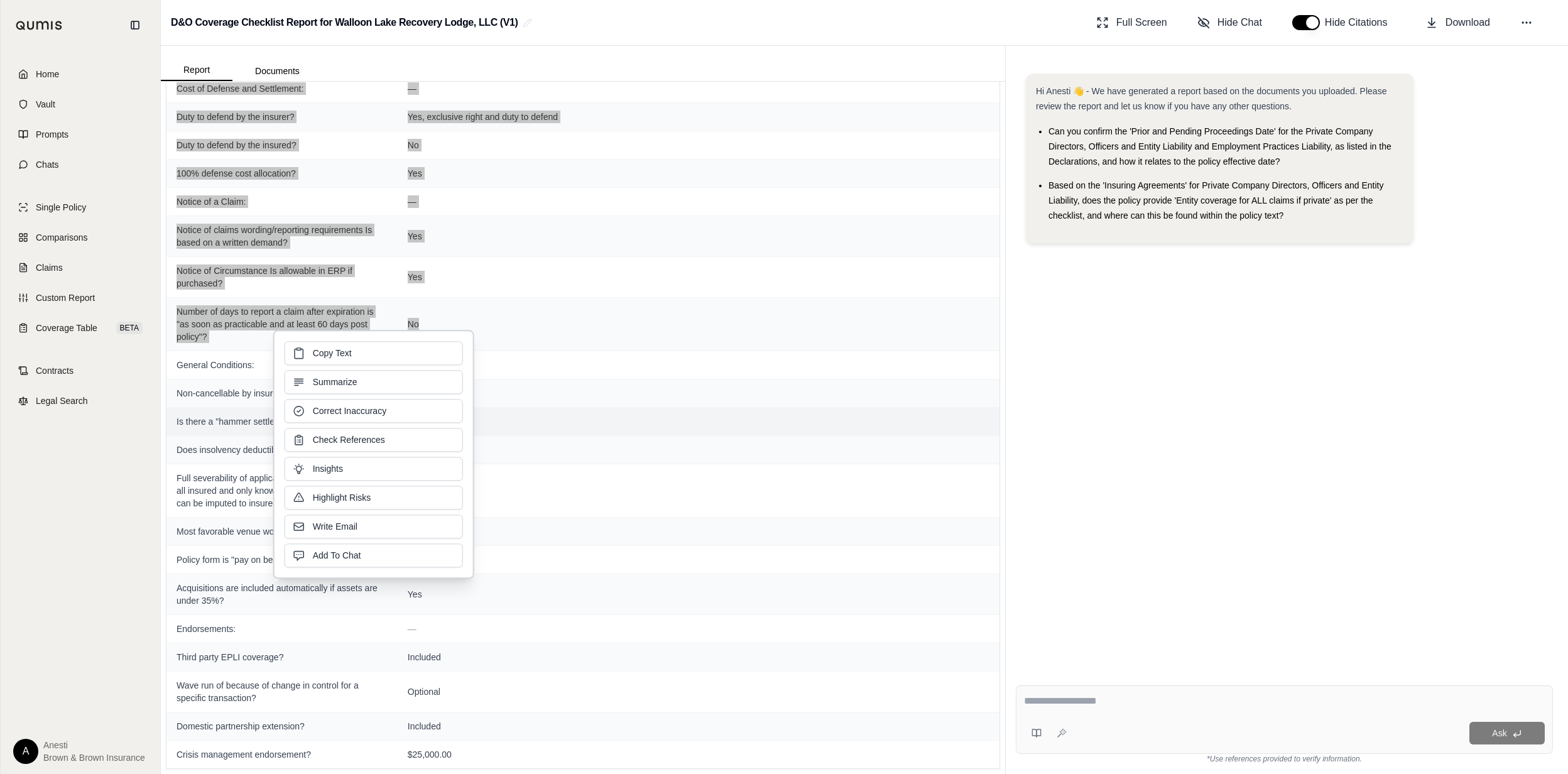
scroll to position [2538, 0]
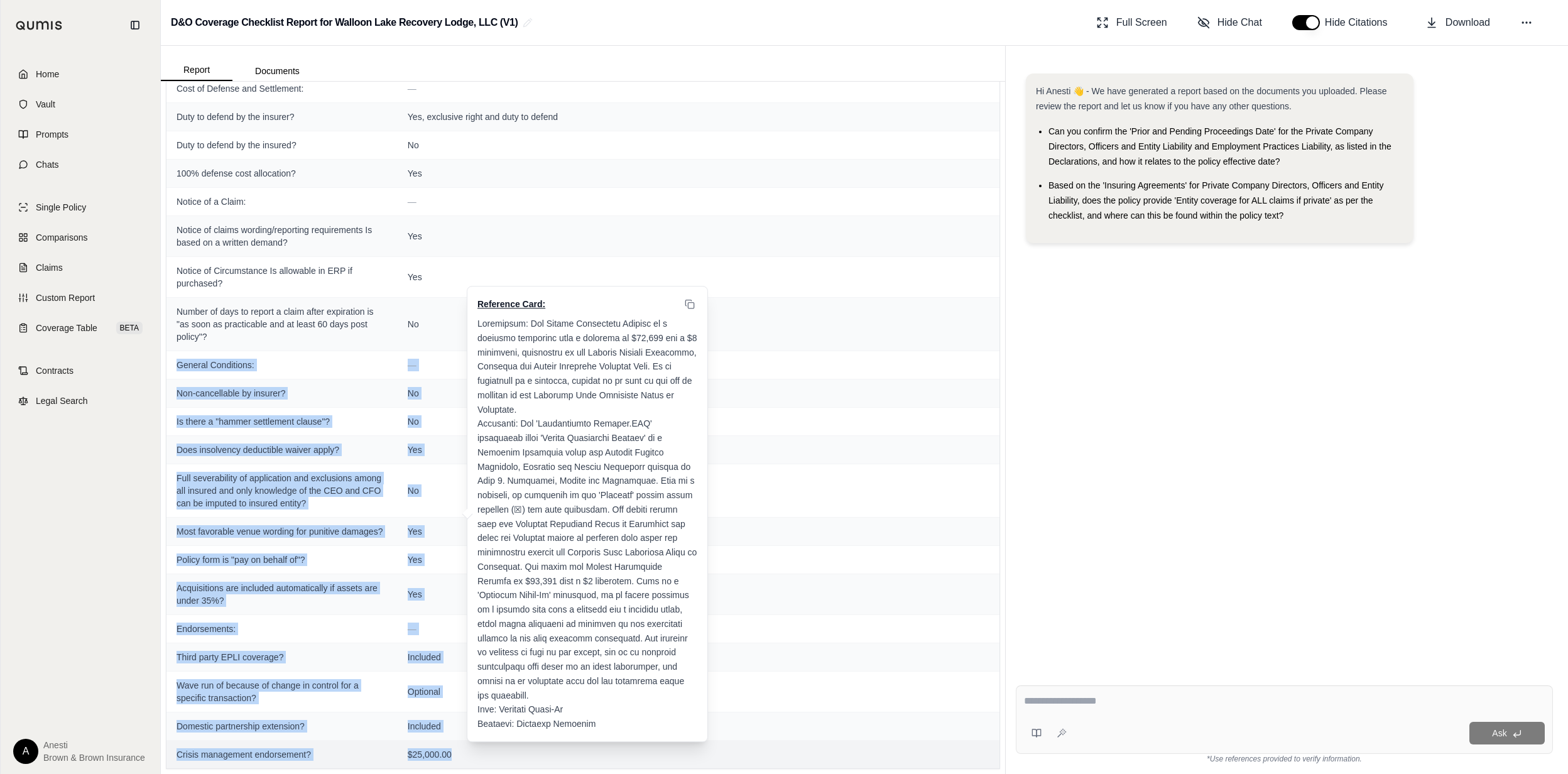
drag, startPoint x: 173, startPoint y: 350, endPoint x: 463, endPoint y: 754, distance: 497.3
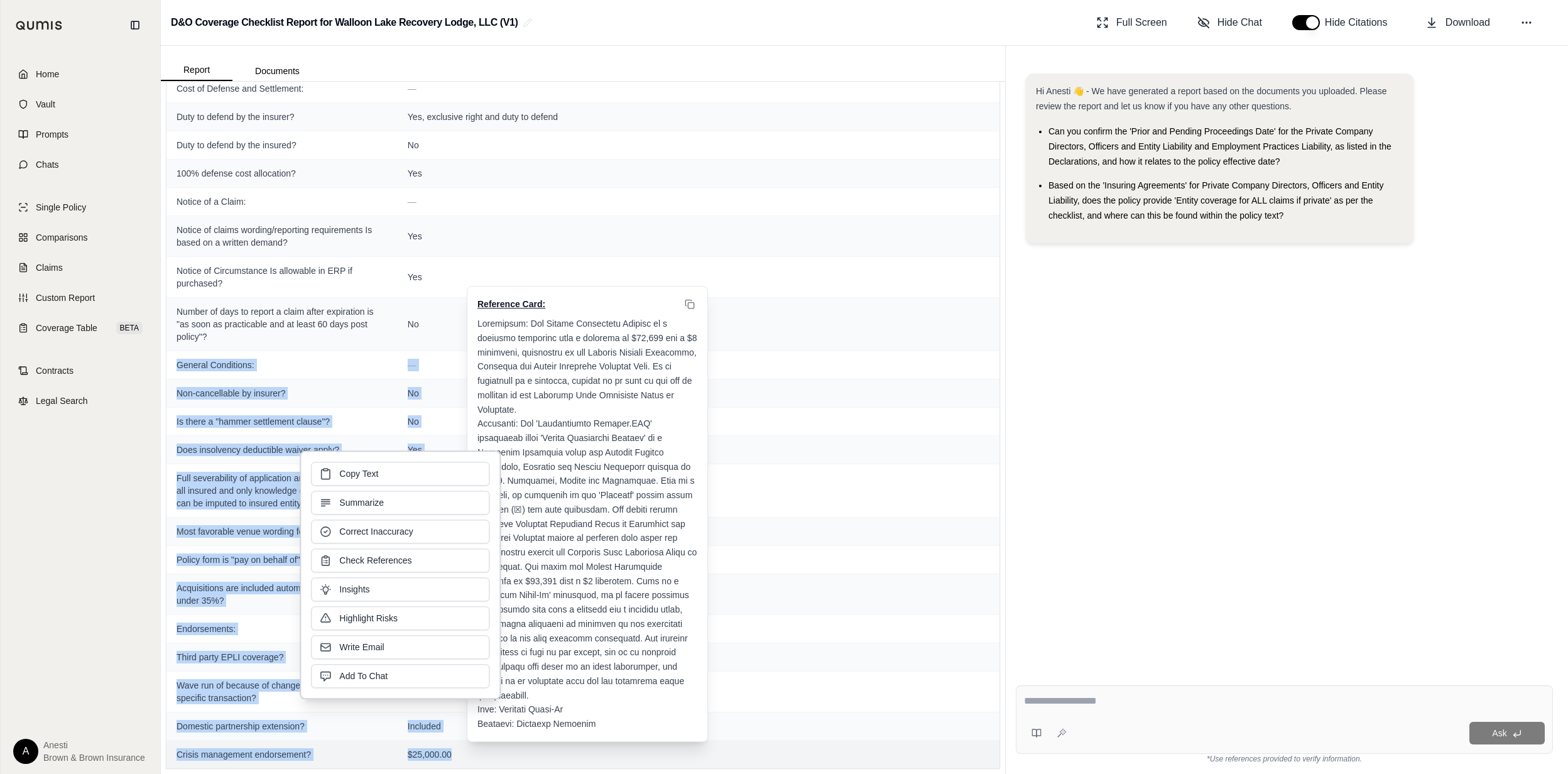
copy tbody "Loremip Dolorsitam: — Con-adipiscinge se doeiusm? Te In utlab e "dolore magnaal…"
